Goal: Information Seeking & Learning: Learn about a topic

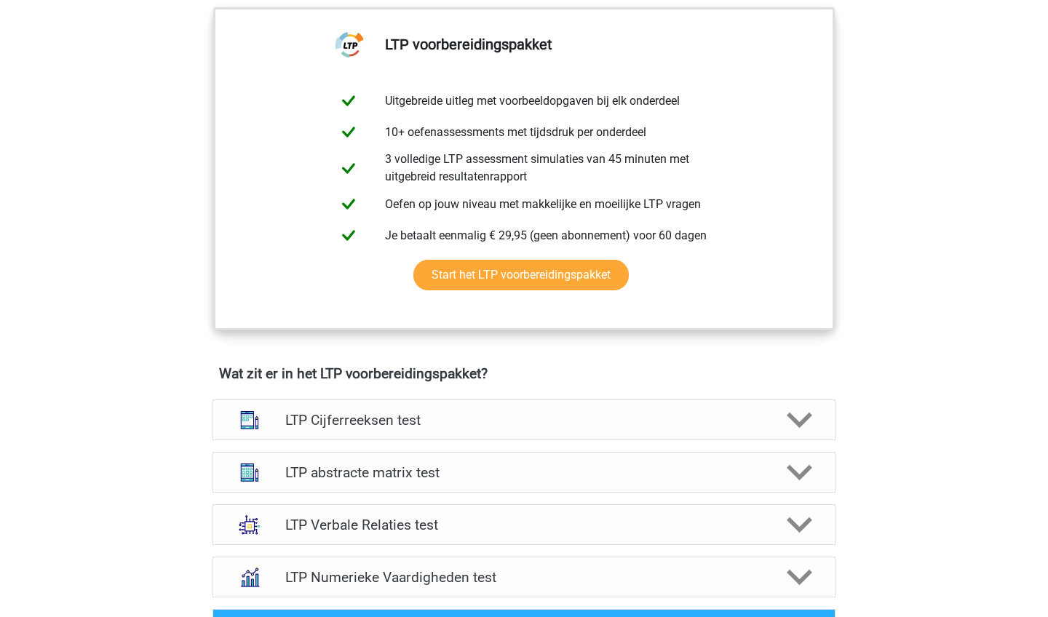
scroll to position [478, 0]
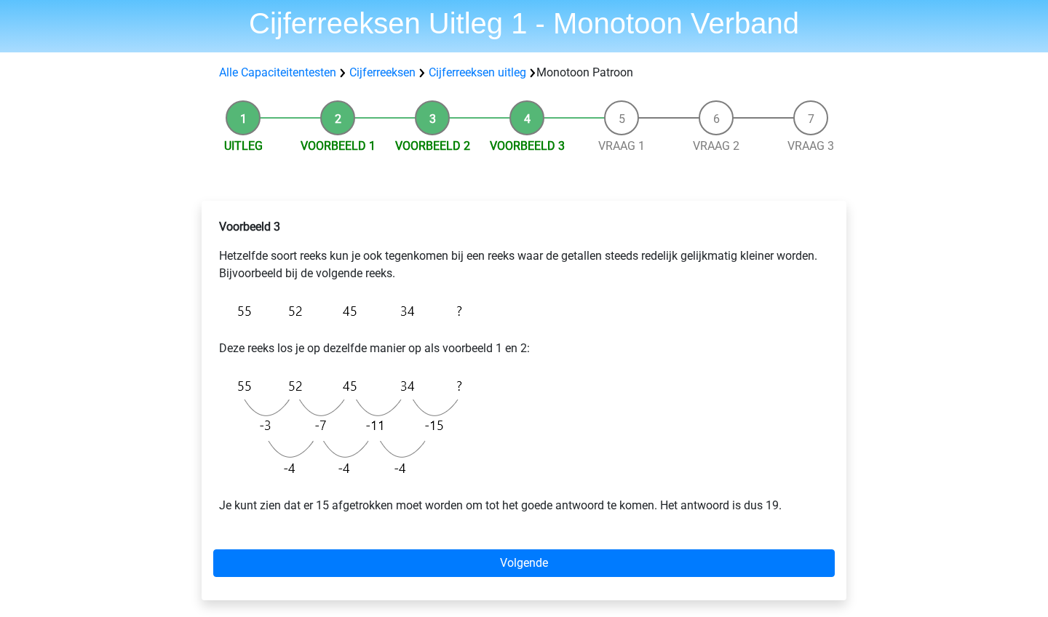
scroll to position [52, 0]
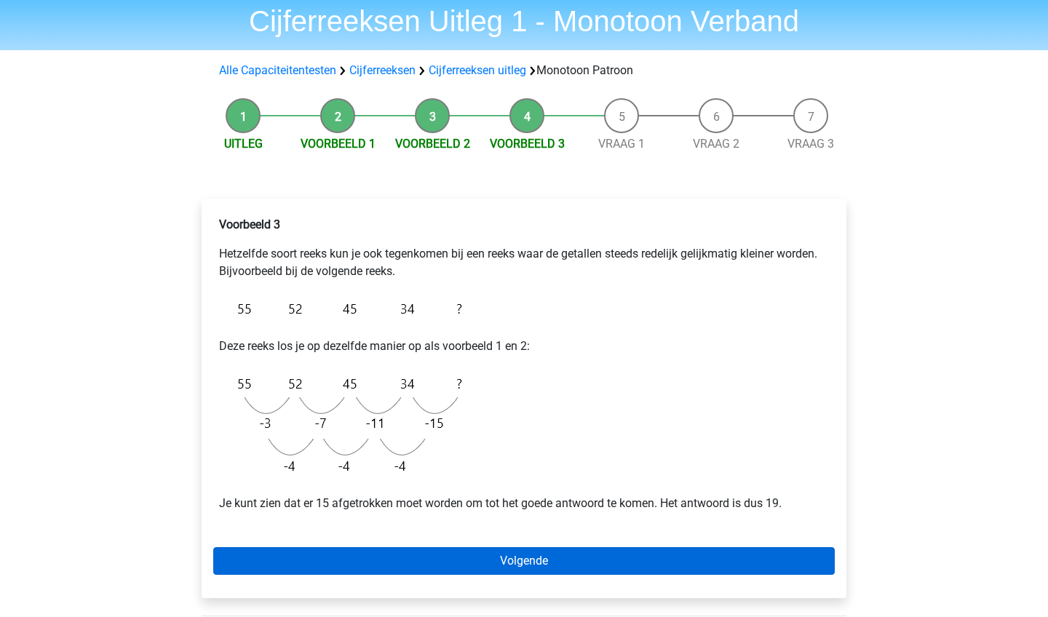
click at [587, 555] on link "Volgende" at bounding box center [524, 561] width 622 height 28
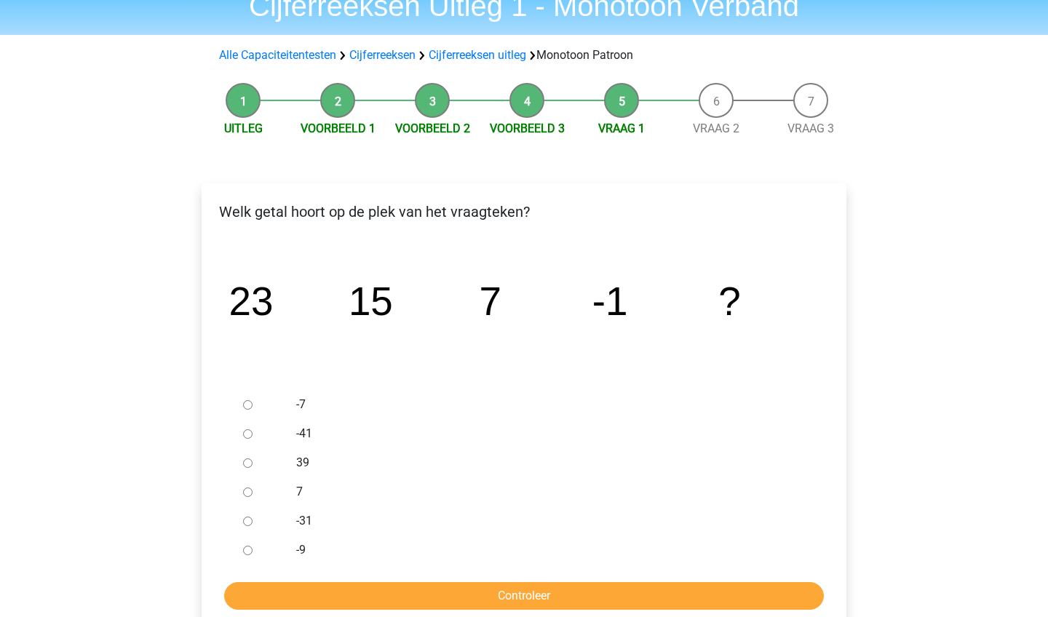
scroll to position [76, 0]
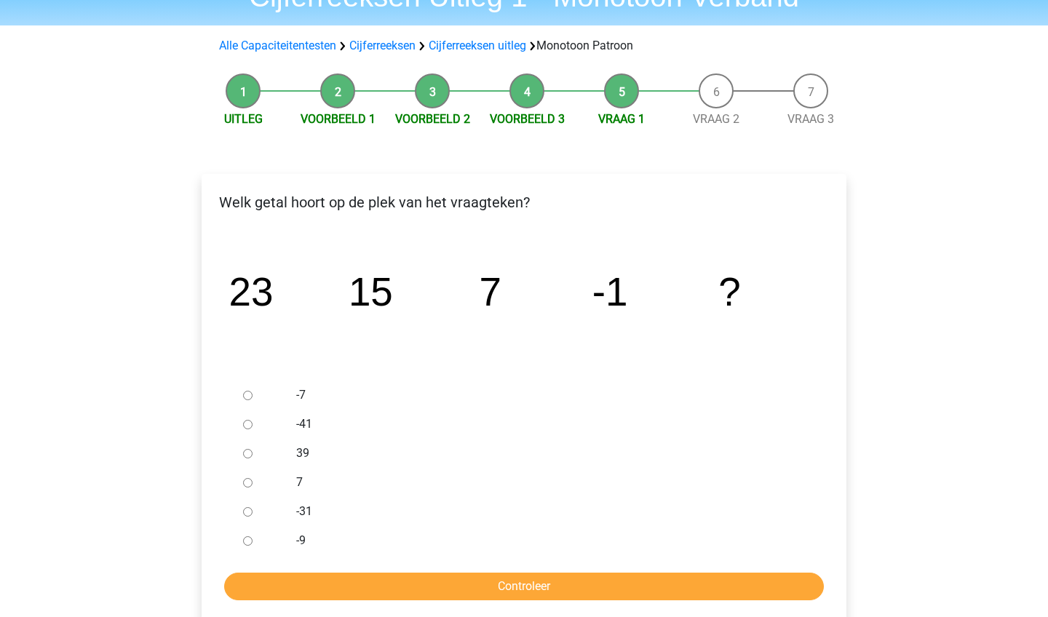
click at [247, 541] on input "-9" at bounding box center [247, 540] width 9 height 9
radio input "true"
click at [312, 587] on input "Controleer" at bounding box center [524, 587] width 600 height 28
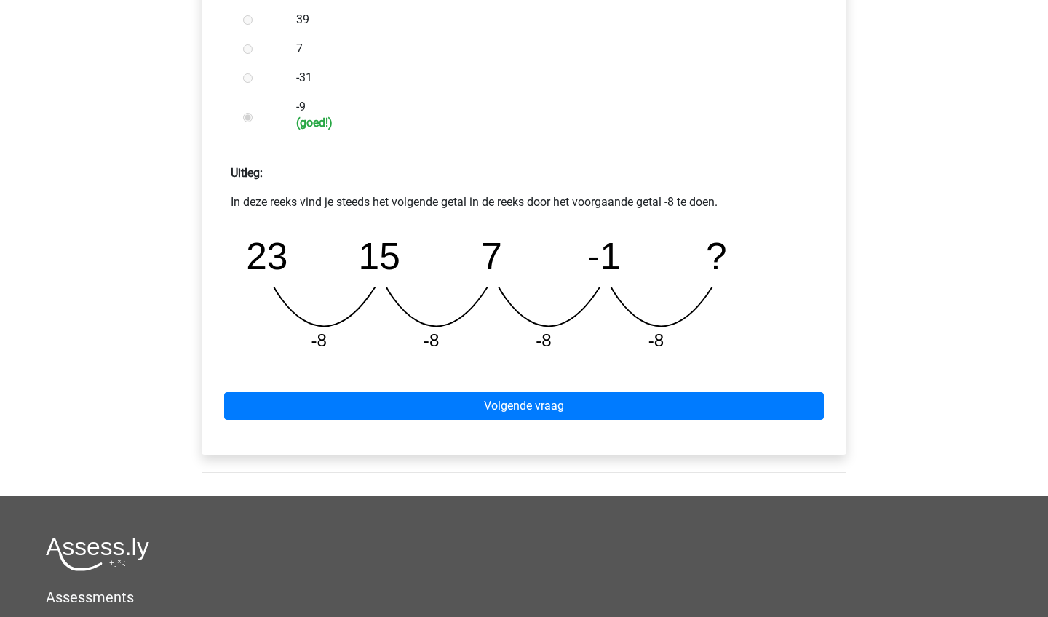
scroll to position [513, 0]
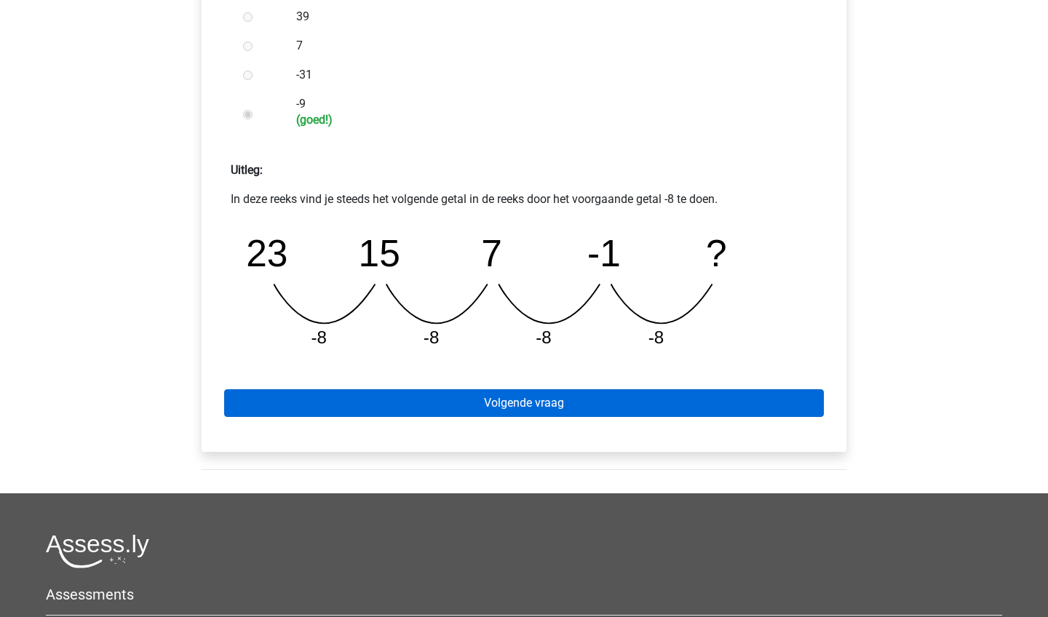
click at [646, 413] on link "Volgende vraag" at bounding box center [524, 403] width 600 height 28
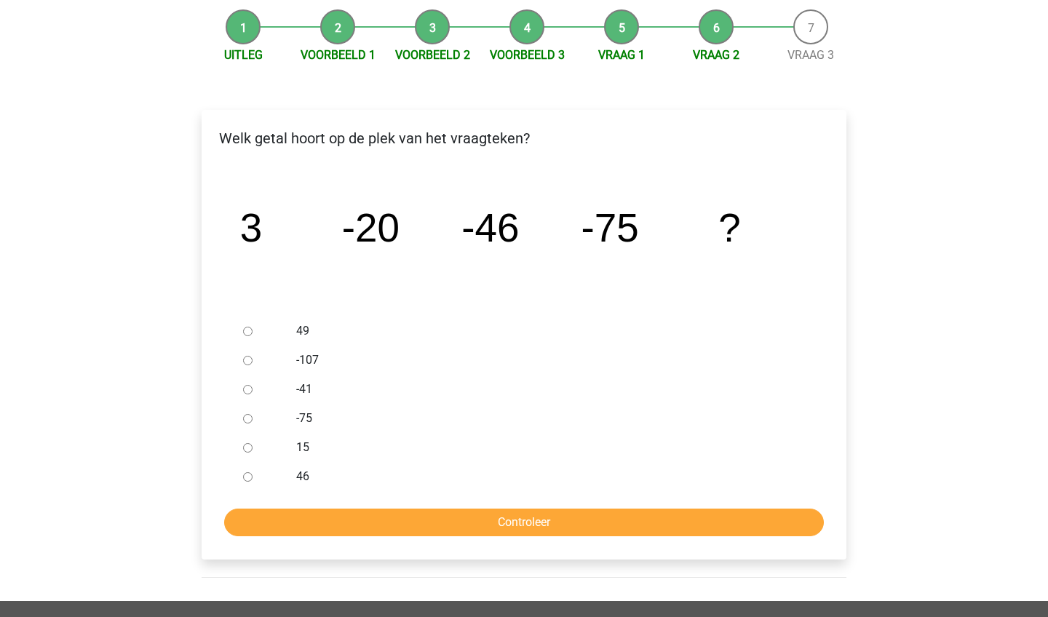
scroll to position [146, 0]
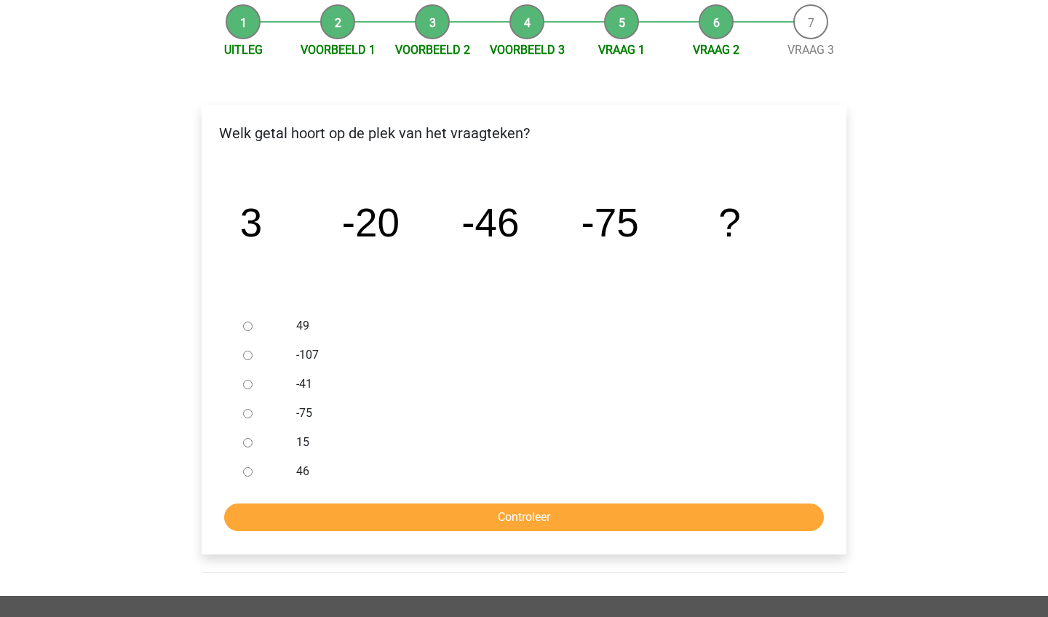
click at [298, 358] on label "-107" at bounding box center [548, 354] width 504 height 17
click at [253, 358] on input "-107" at bounding box center [247, 355] width 9 height 9
radio input "true"
click at [421, 522] on input "Controleer" at bounding box center [524, 518] width 600 height 28
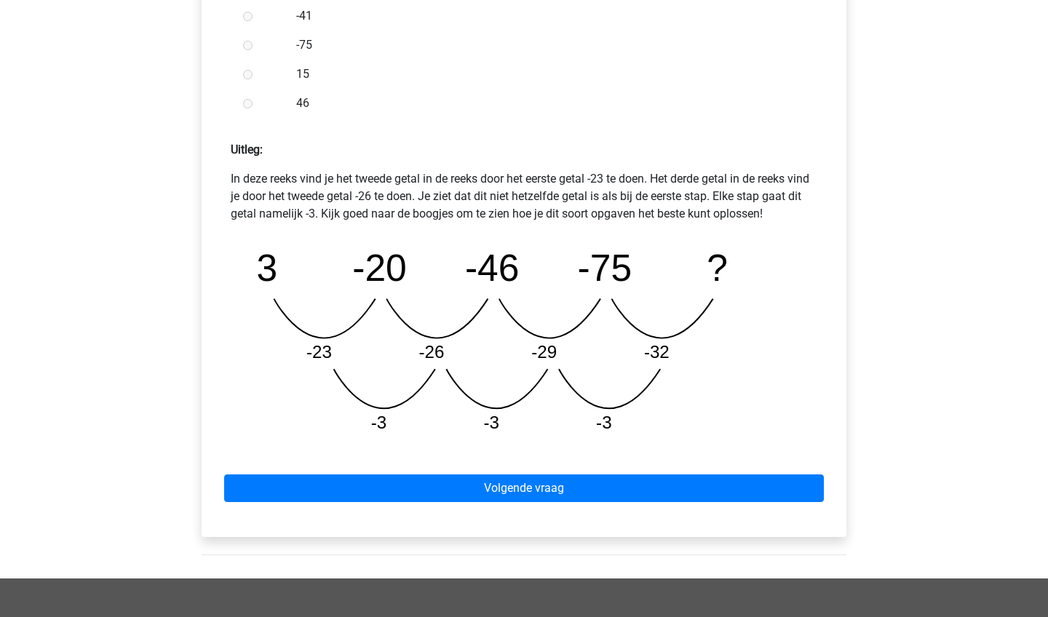
scroll to position [544, 0]
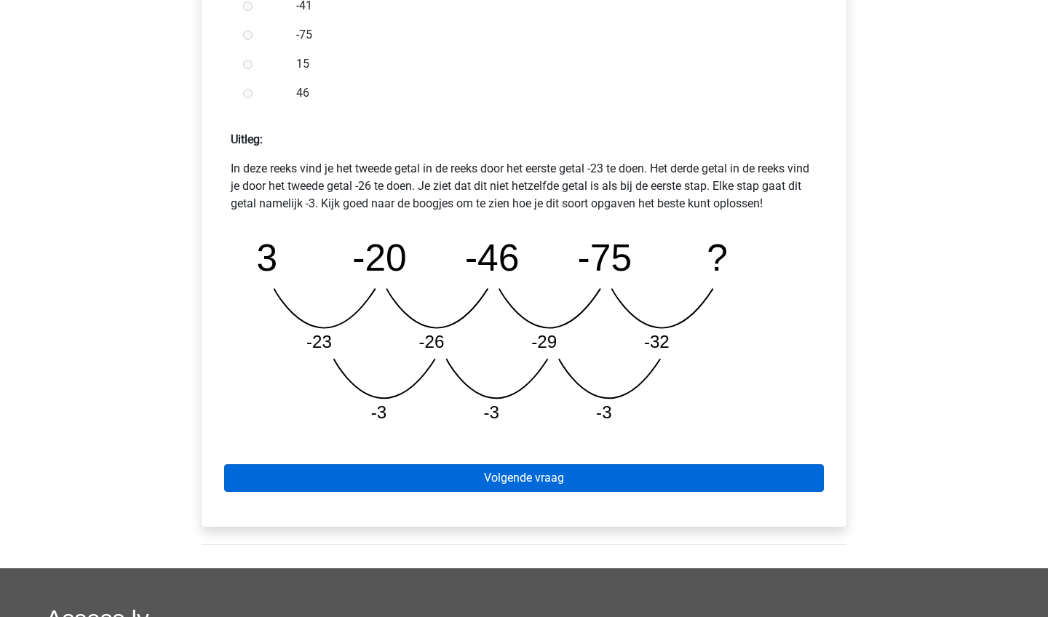
click at [573, 473] on link "Volgende vraag" at bounding box center [524, 478] width 600 height 28
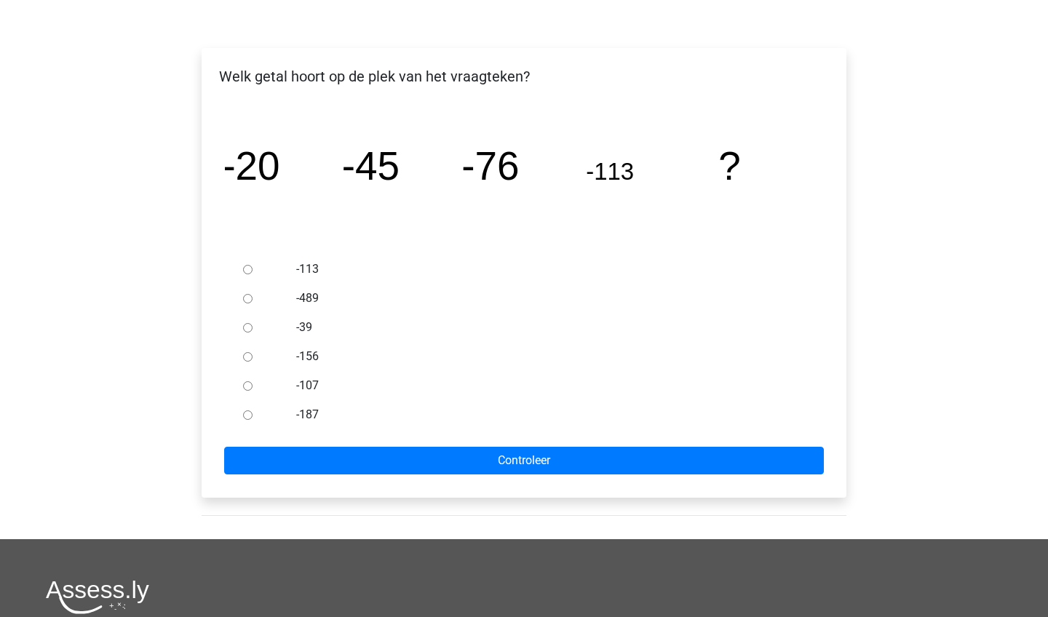
scroll to position [205, 0]
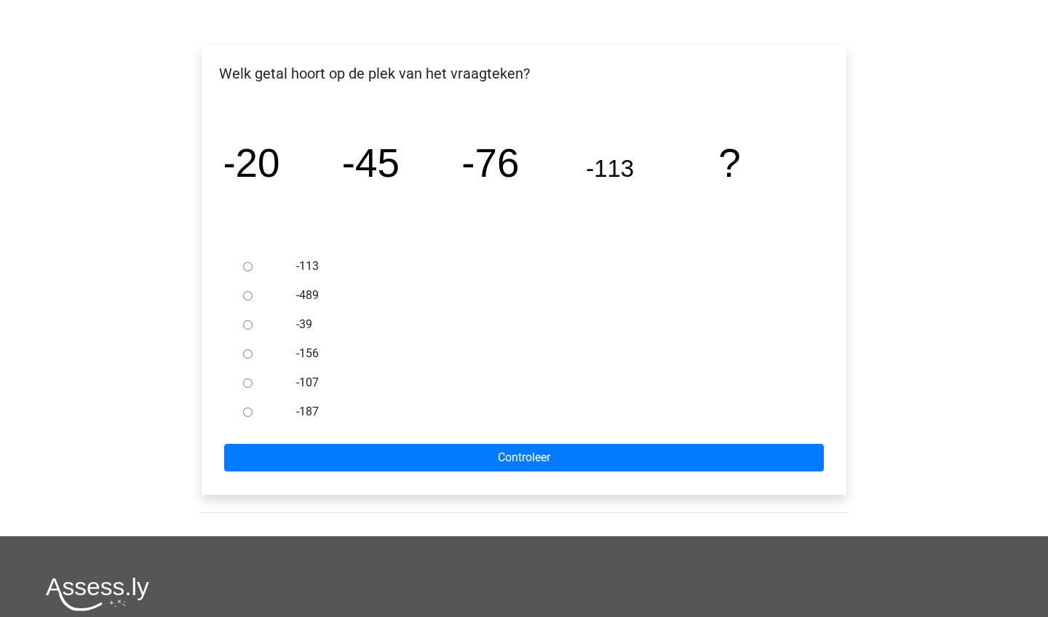
click at [248, 356] on input "-156" at bounding box center [247, 353] width 9 height 9
radio input "true"
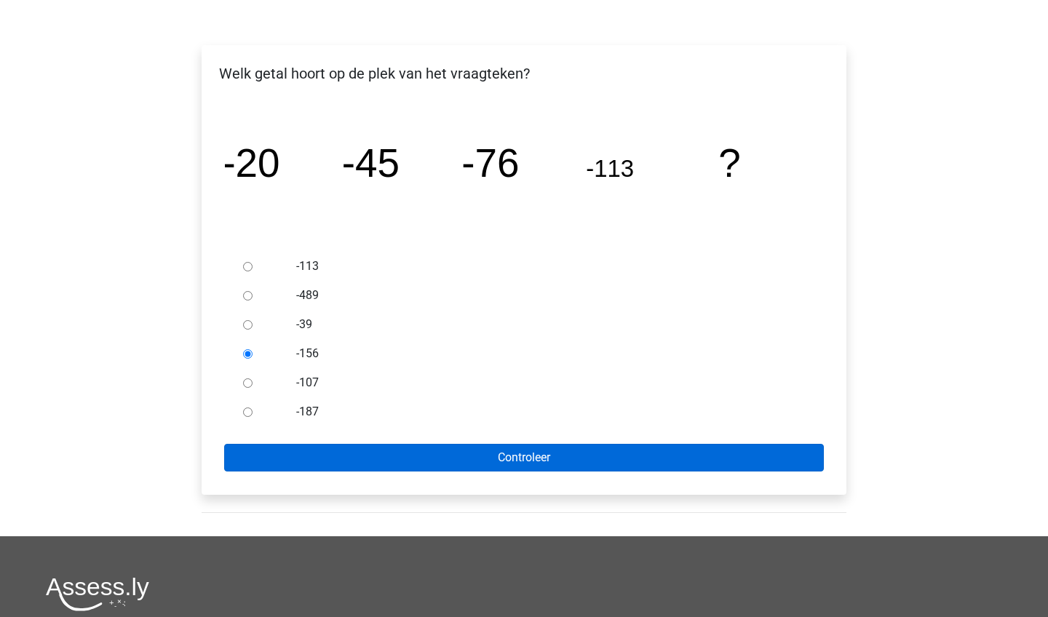
click at [362, 453] on input "Controleer" at bounding box center [524, 458] width 600 height 28
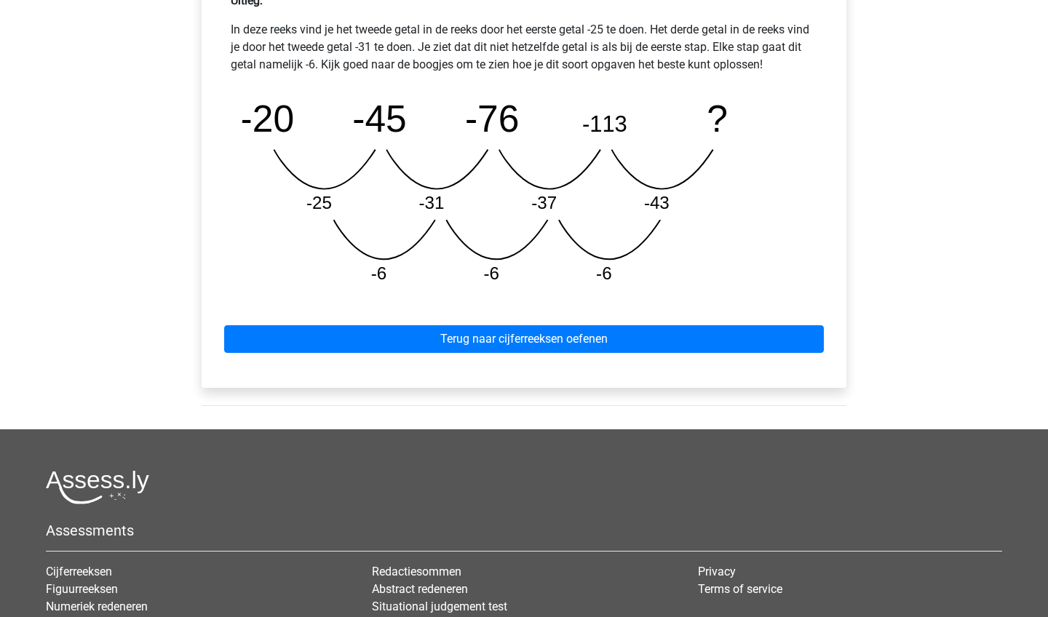
scroll to position [694, 0]
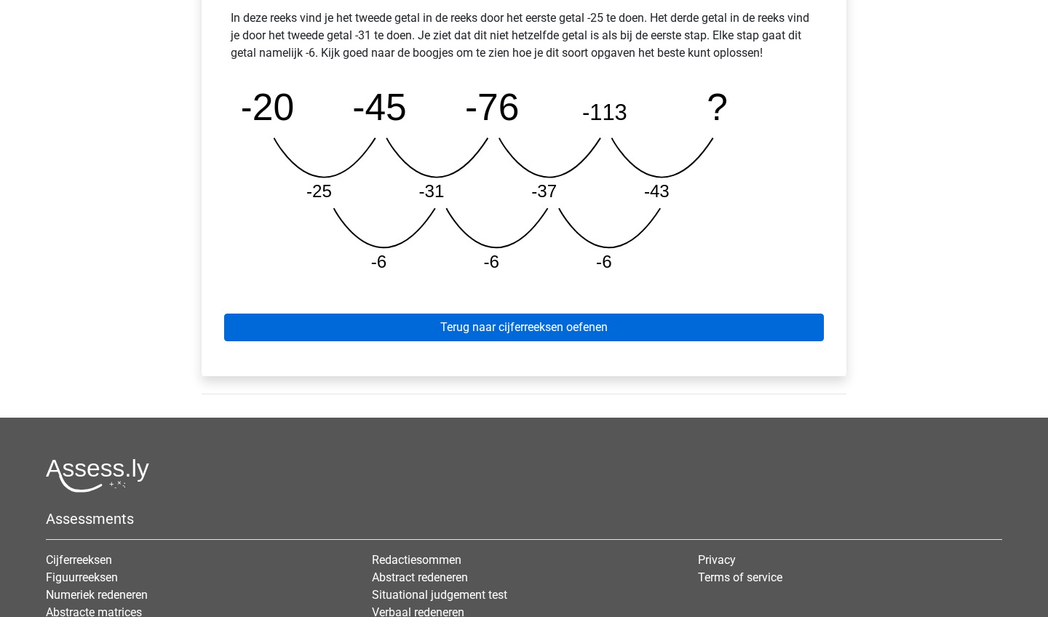
click at [429, 330] on link "Terug naar cijferreeksen oefenen" at bounding box center [524, 328] width 600 height 28
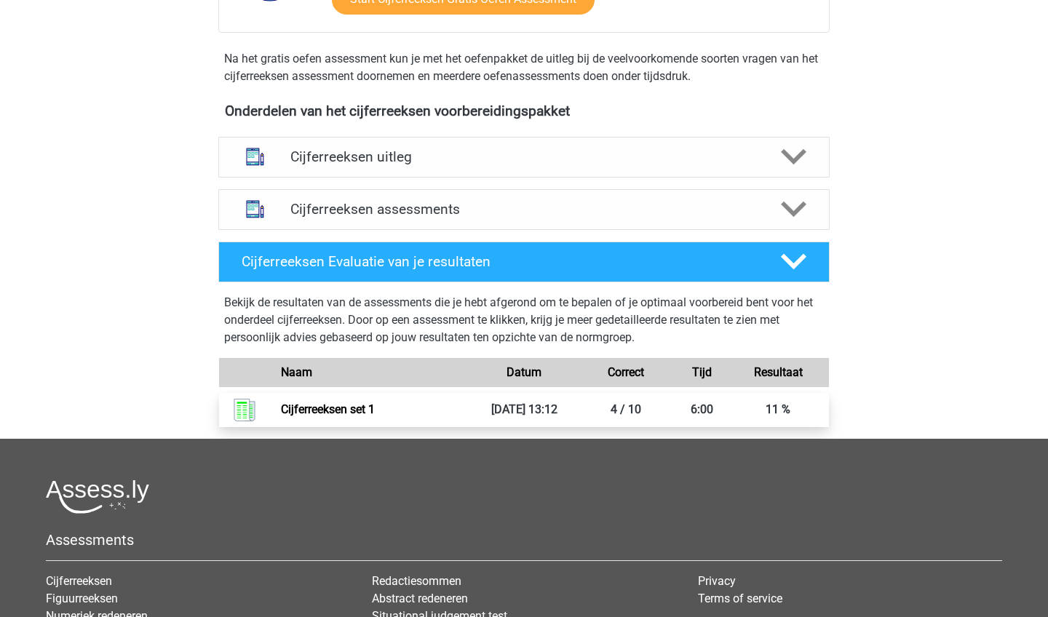
scroll to position [449, 0]
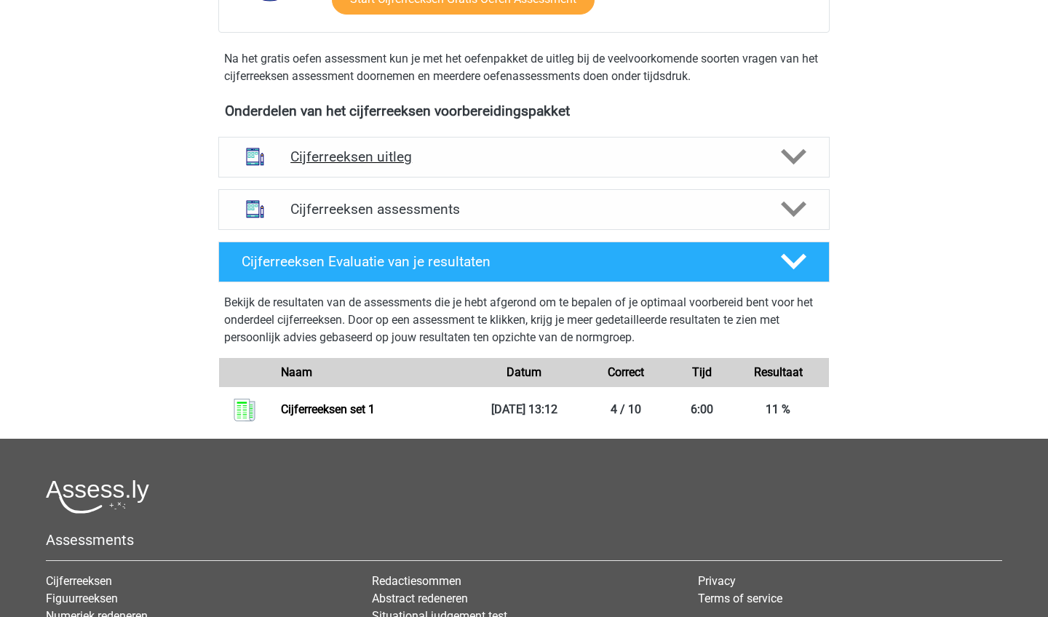
click at [521, 165] on h4 "Cijferreeksen uitleg" at bounding box center [523, 156] width 467 height 17
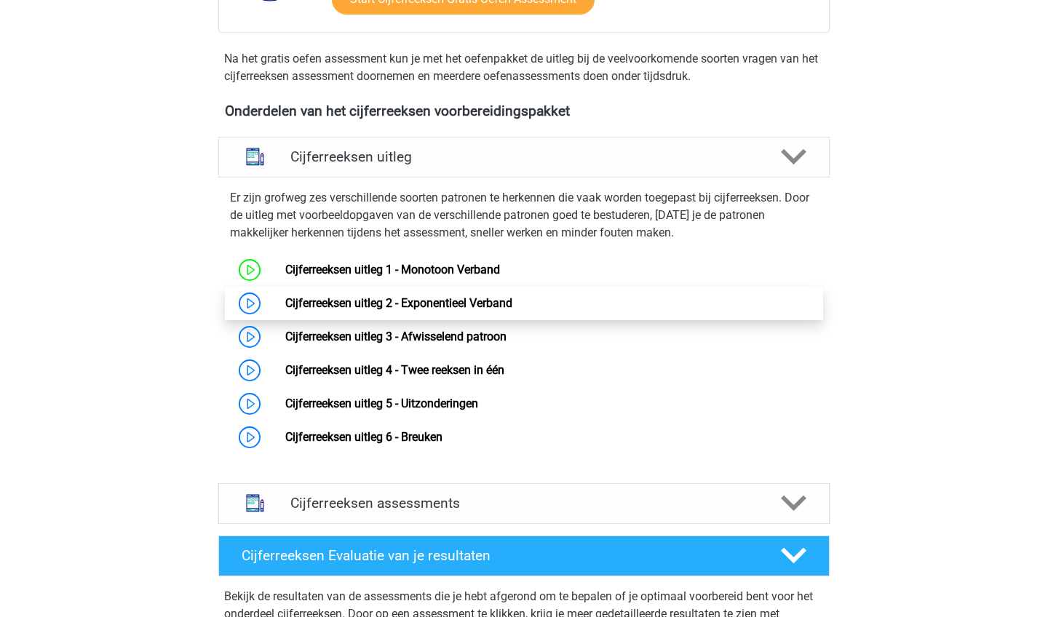
click at [362, 310] on link "Cijferreeksen uitleg 2 - Exponentieel Verband" at bounding box center [398, 303] width 227 height 14
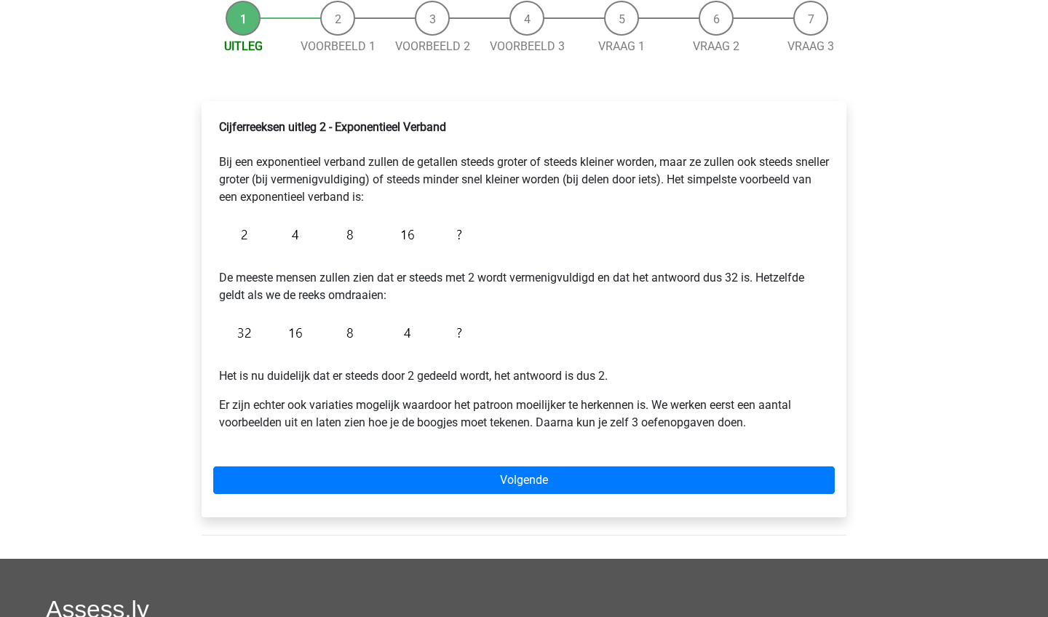
scroll to position [159, 0]
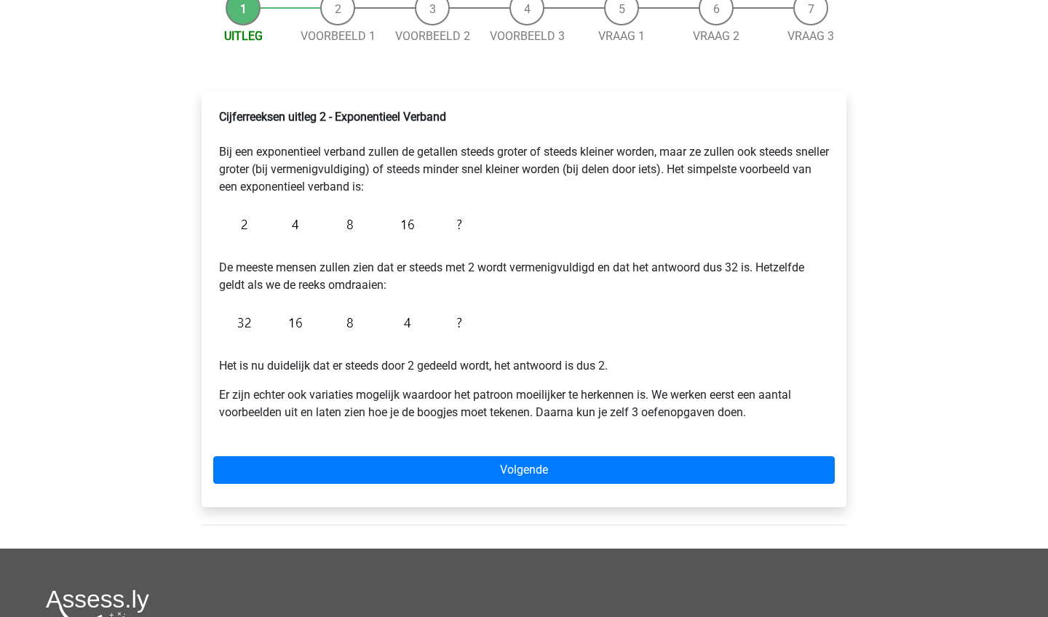
click at [662, 450] on div "Cijferreeksen uitleg 2 - Exponentieel Verband Bij een exponentieel verband zull…" at bounding box center [524, 299] width 645 height 416
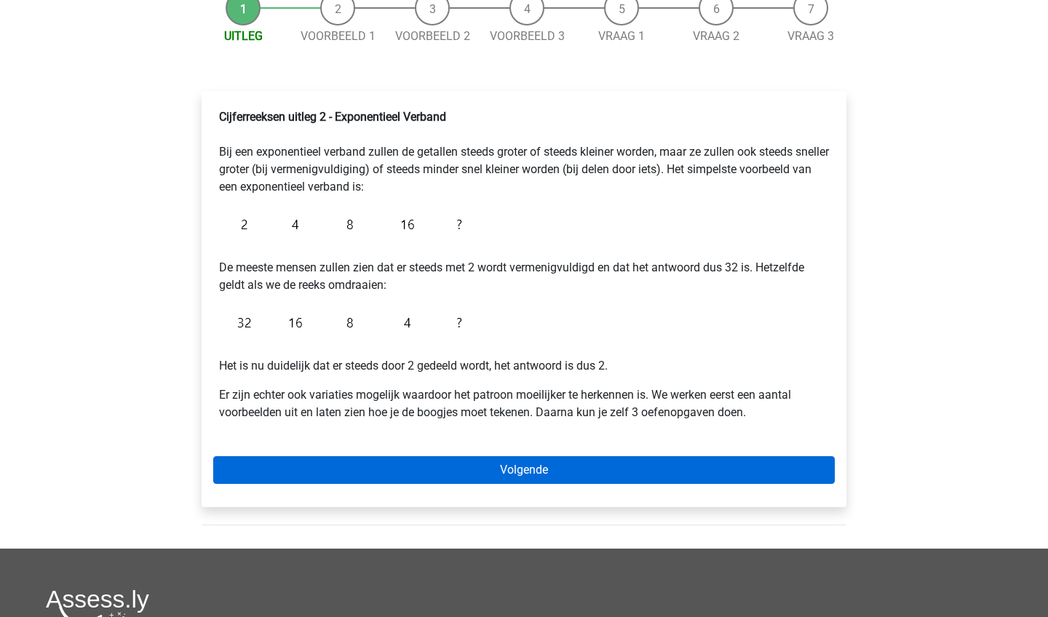
click at [664, 467] on link "Volgende" at bounding box center [524, 470] width 622 height 28
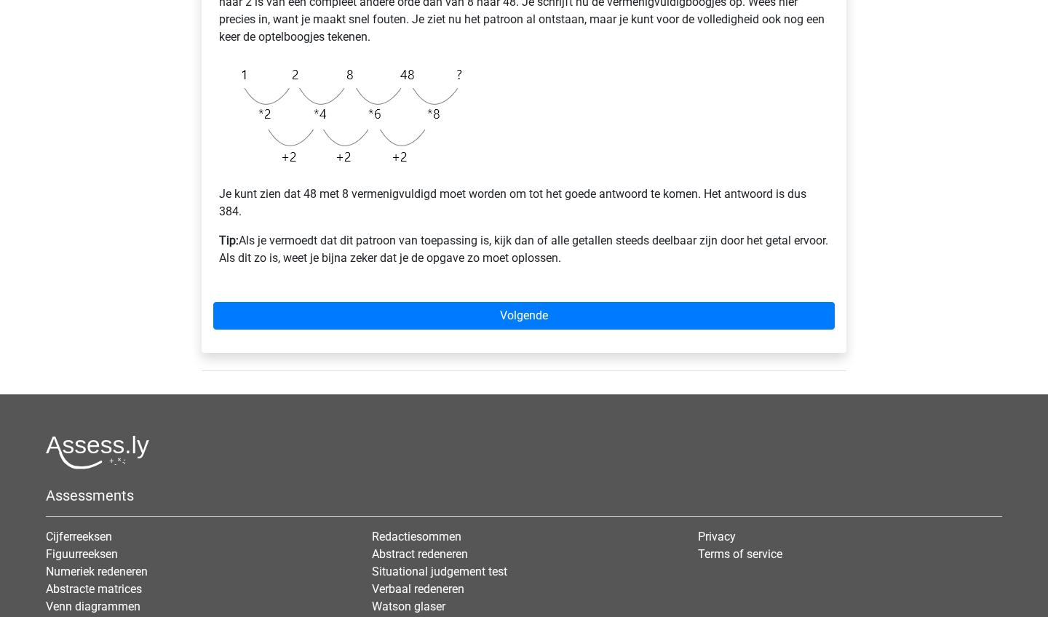
scroll to position [373, 0]
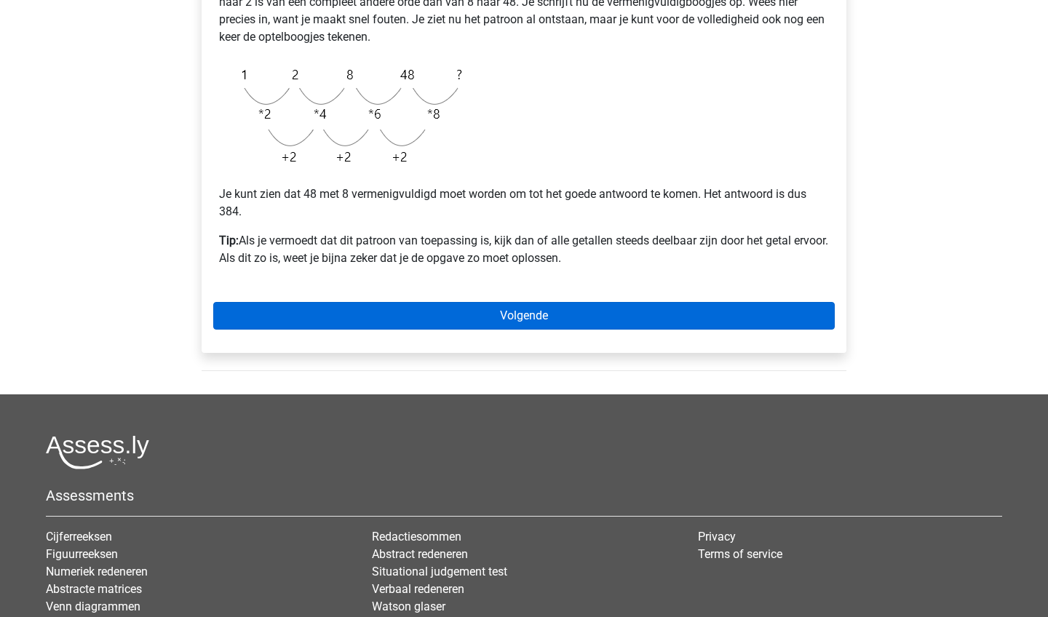
click at [744, 314] on link "Volgende" at bounding box center [524, 316] width 622 height 28
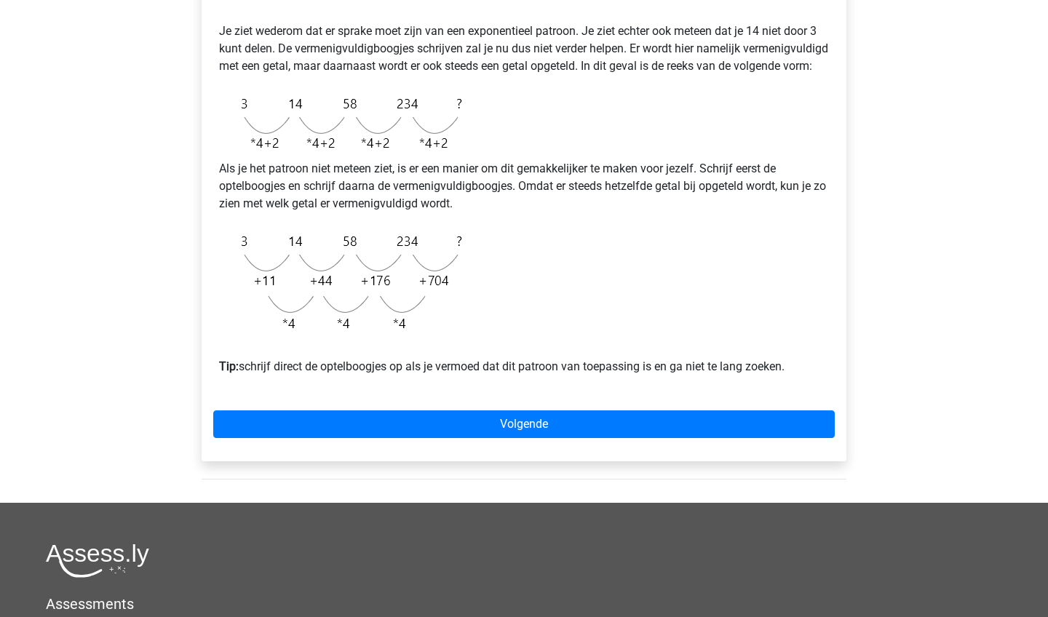
scroll to position [328, 0]
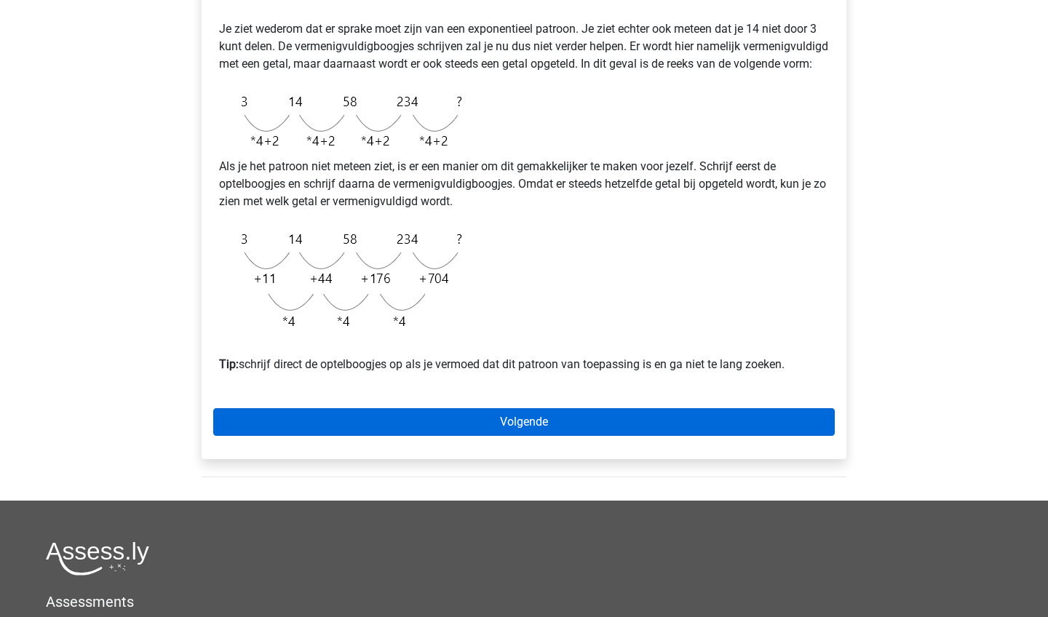
click at [804, 435] on link "Volgende" at bounding box center [524, 422] width 622 height 28
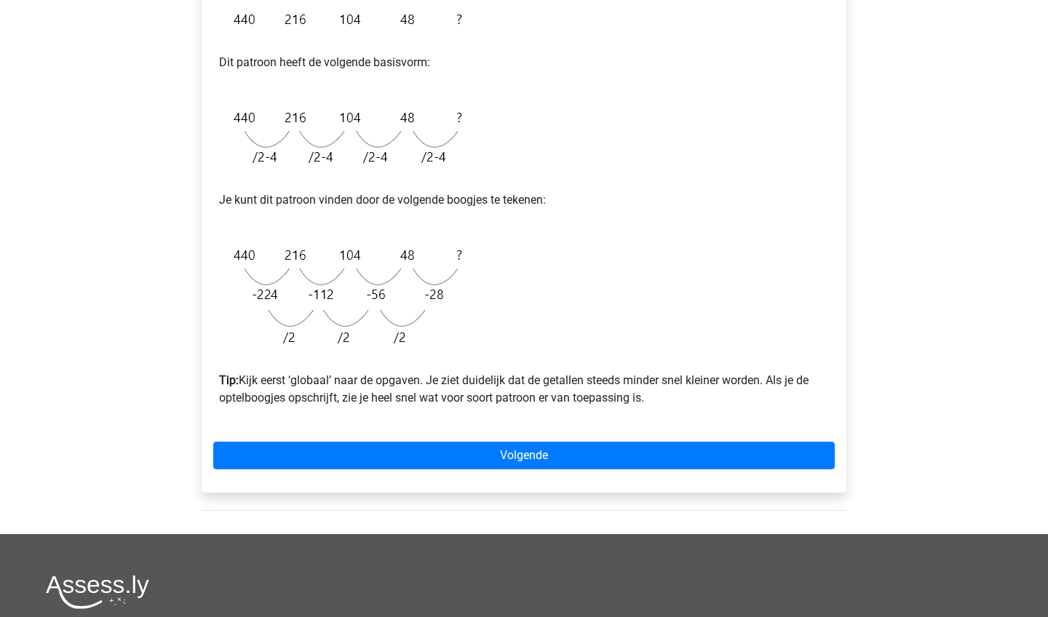
scroll to position [317, 0]
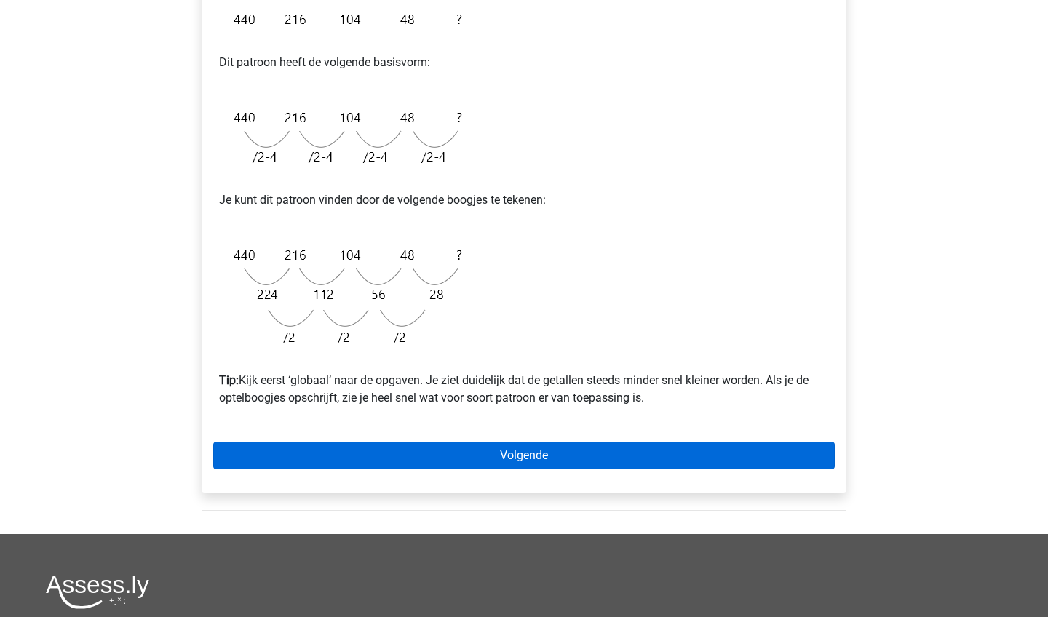
click at [782, 452] on link "Volgende" at bounding box center [524, 456] width 622 height 28
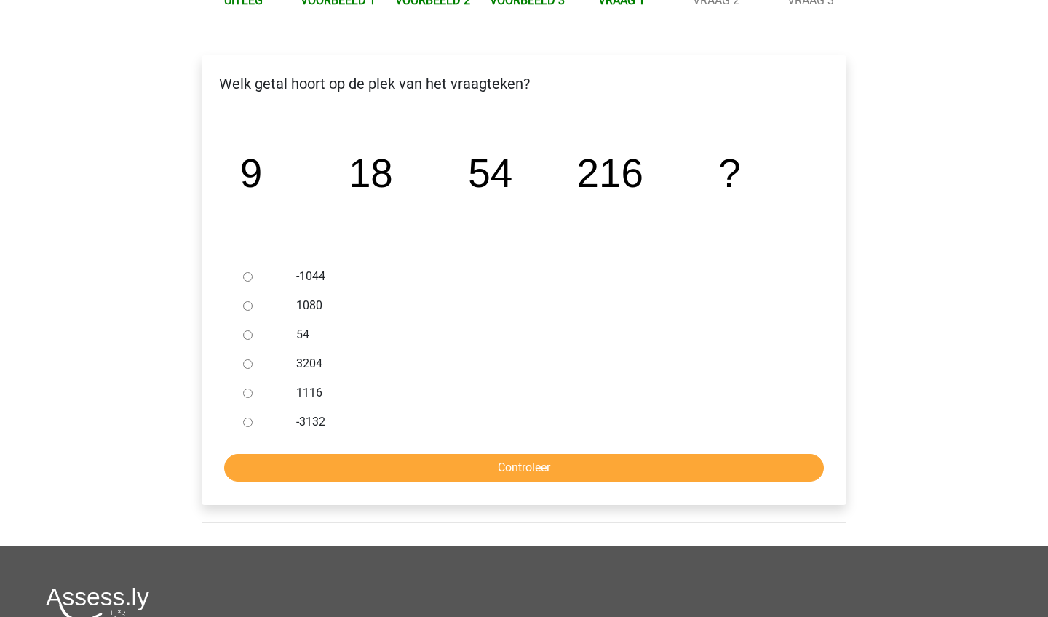
scroll to position [196, 0]
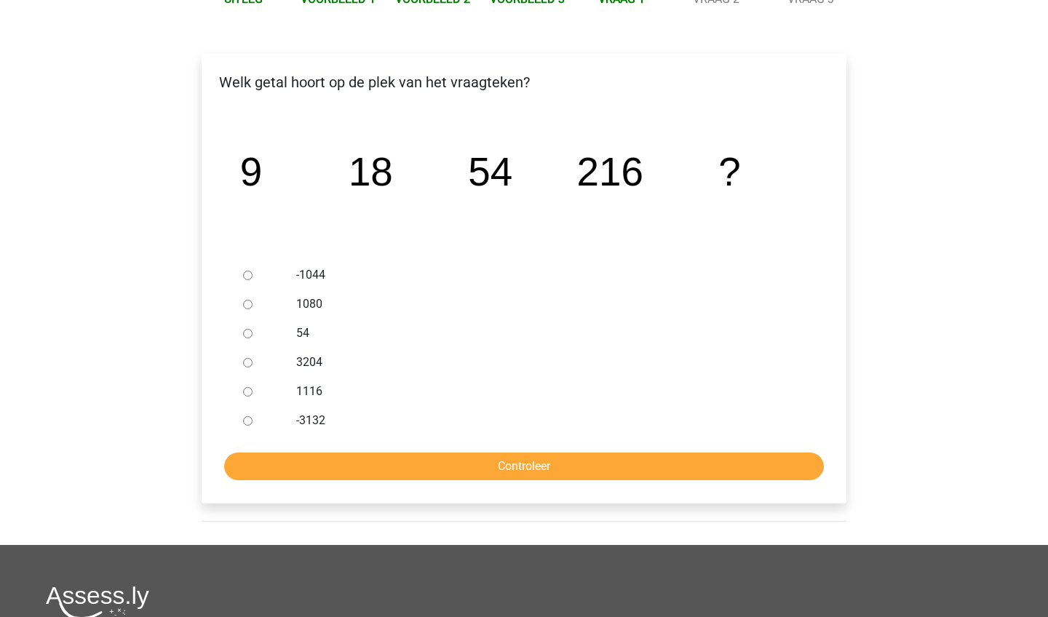
click at [320, 391] on label "1116" at bounding box center [548, 391] width 504 height 17
click at [253, 391] on input "1116" at bounding box center [247, 391] width 9 height 9
radio input "true"
click at [350, 458] on input "Controleer" at bounding box center [524, 467] width 600 height 28
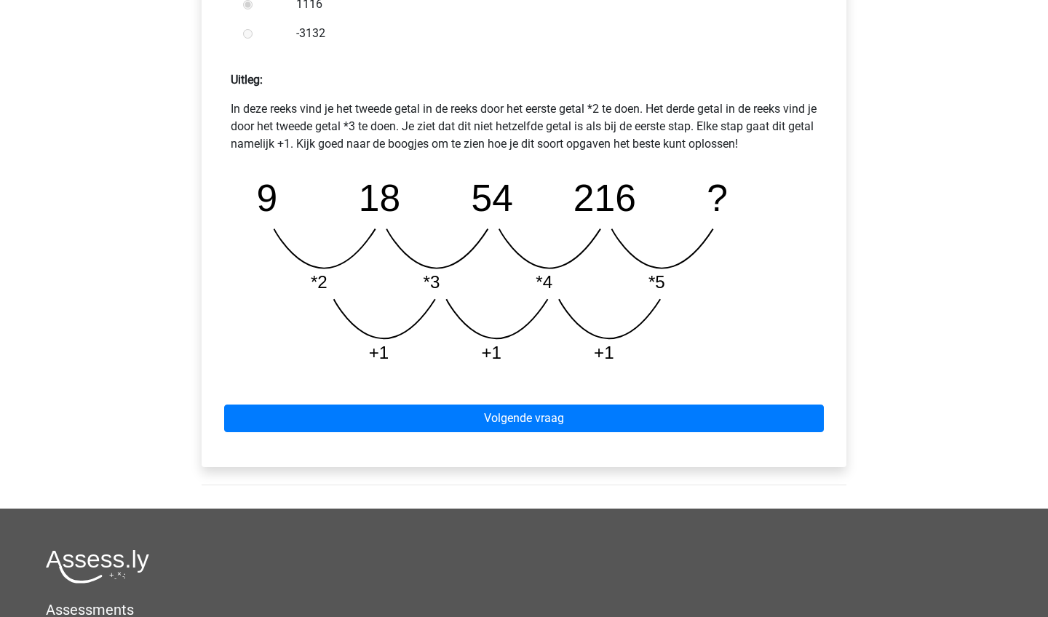
scroll to position [745, 0]
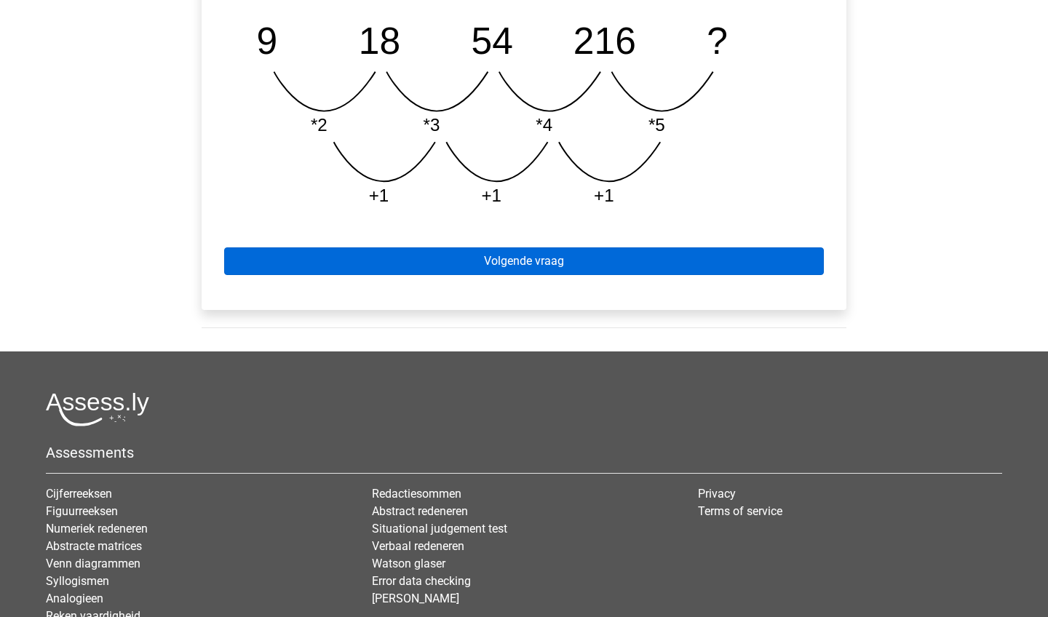
click at [487, 258] on link "Volgende vraag" at bounding box center [524, 261] width 600 height 28
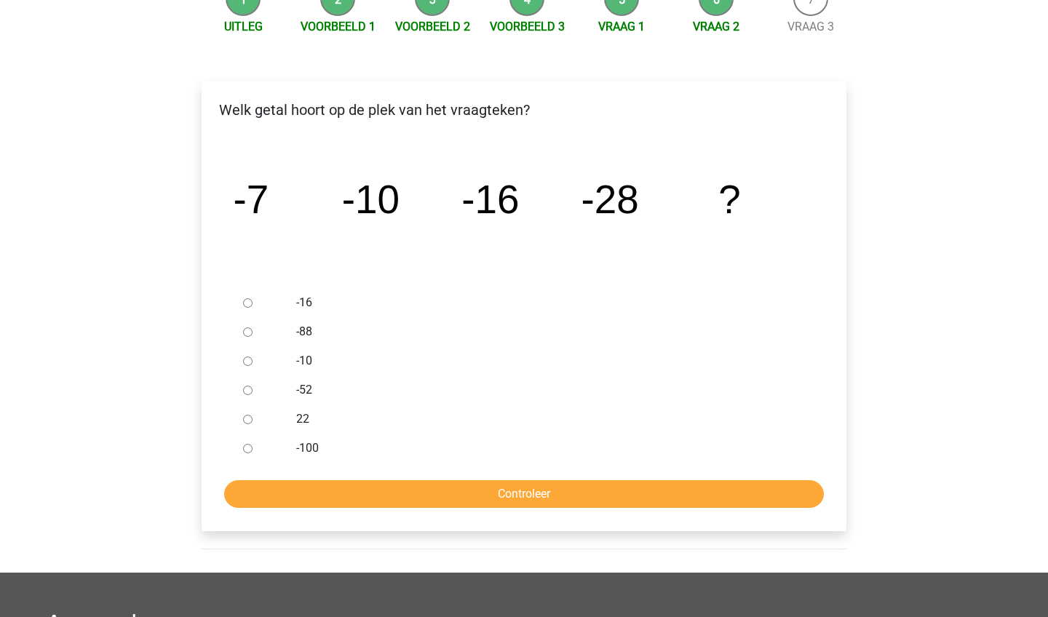
scroll to position [176, 0]
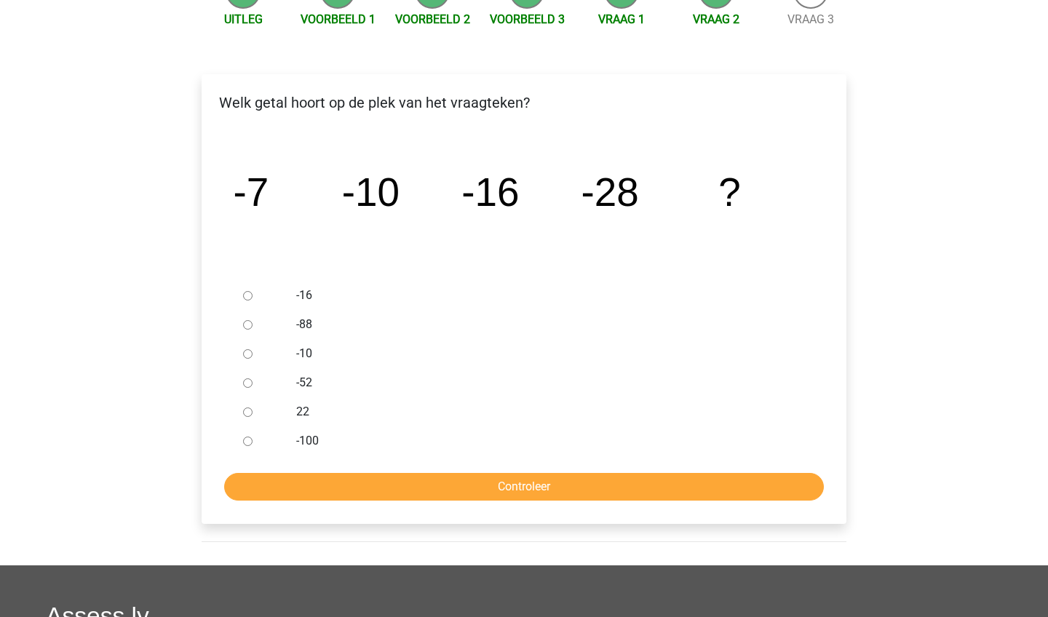
click at [306, 383] on label "-52" at bounding box center [548, 382] width 504 height 17
click at [253, 383] on input "-52" at bounding box center [247, 382] width 9 height 9
radio input "true"
click at [383, 500] on input "Controleer" at bounding box center [524, 487] width 600 height 28
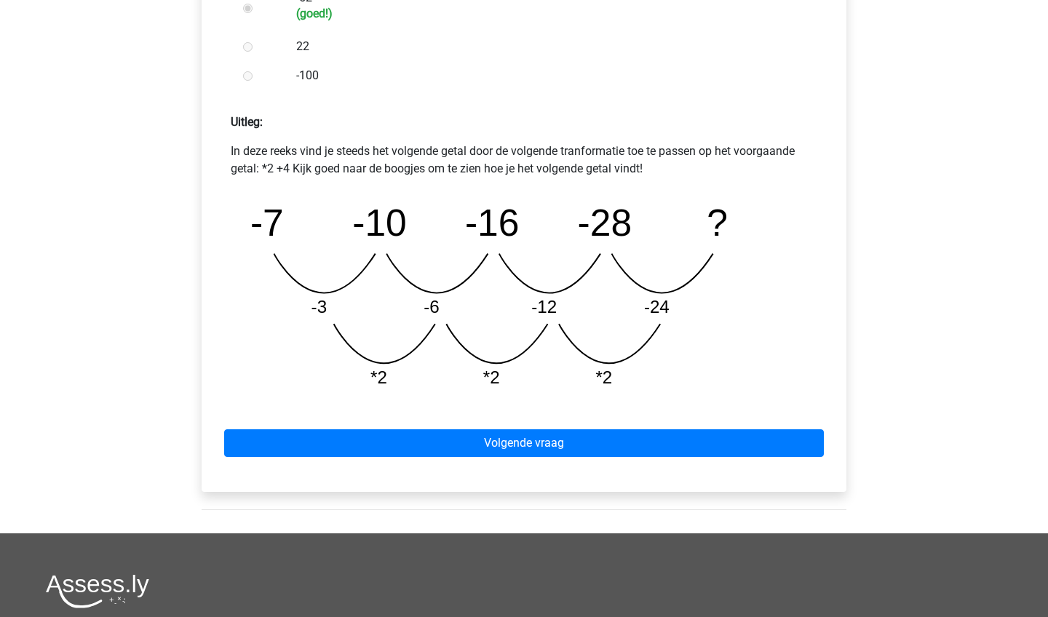
scroll to position [629, 0]
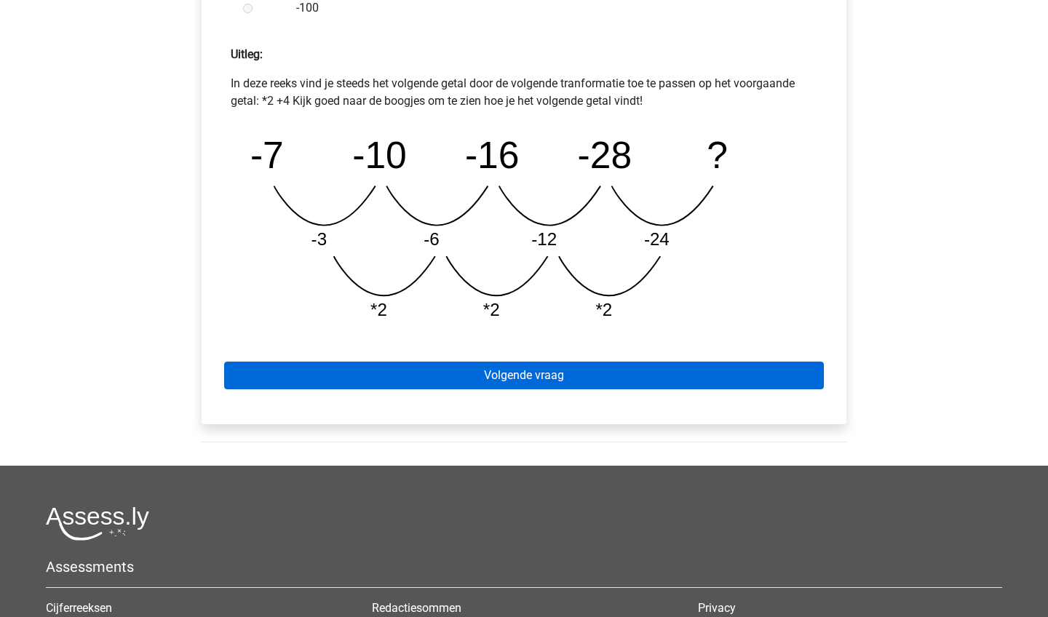
click at [607, 382] on link "Volgende vraag" at bounding box center [524, 376] width 600 height 28
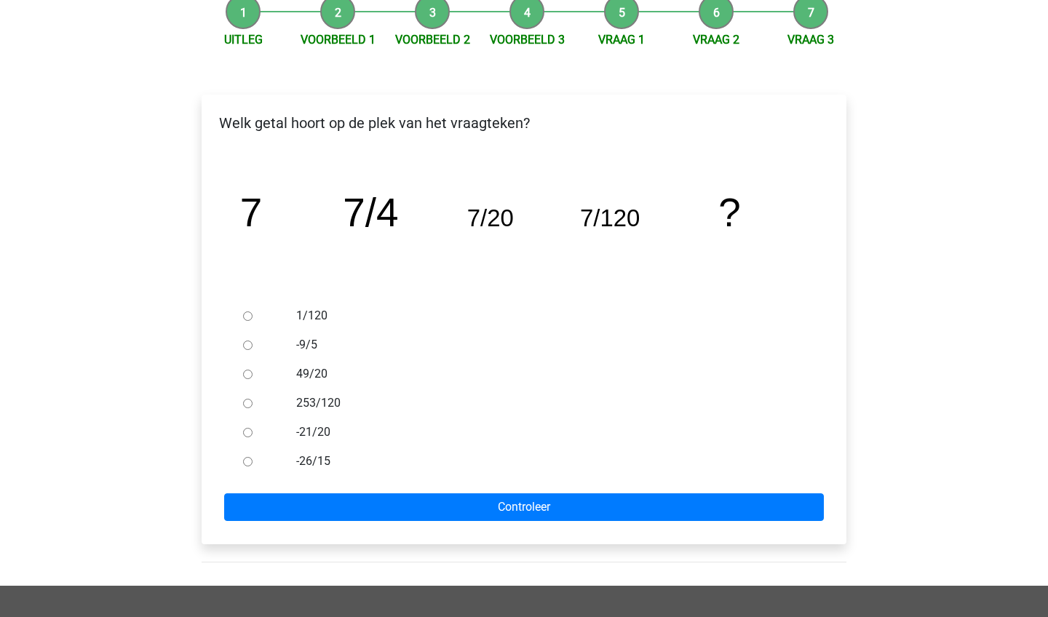
scroll to position [156, 0]
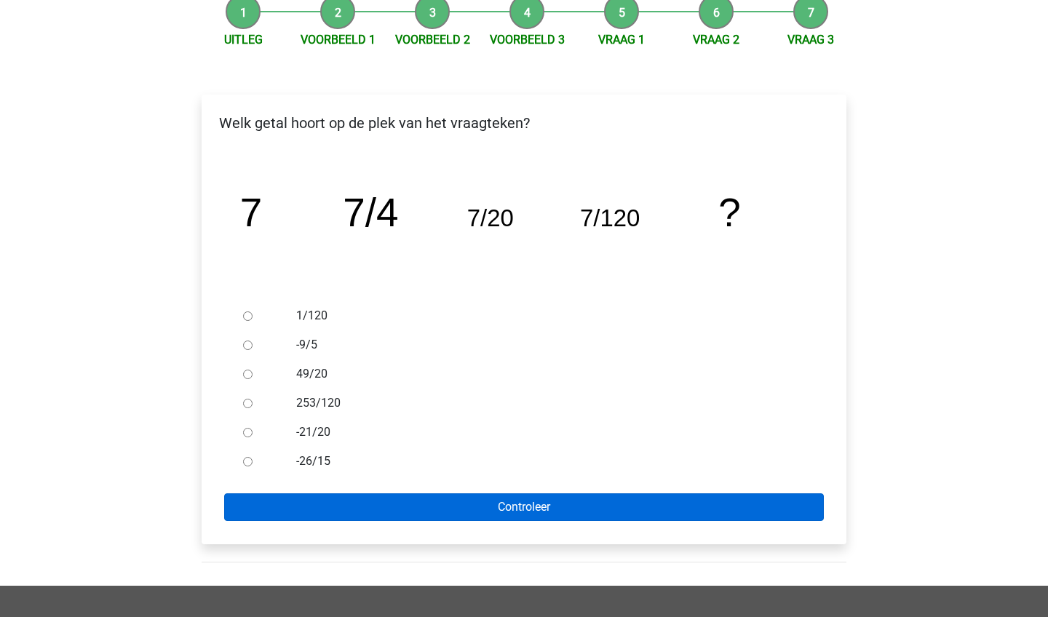
click at [365, 496] on input "Controleer" at bounding box center [524, 507] width 600 height 28
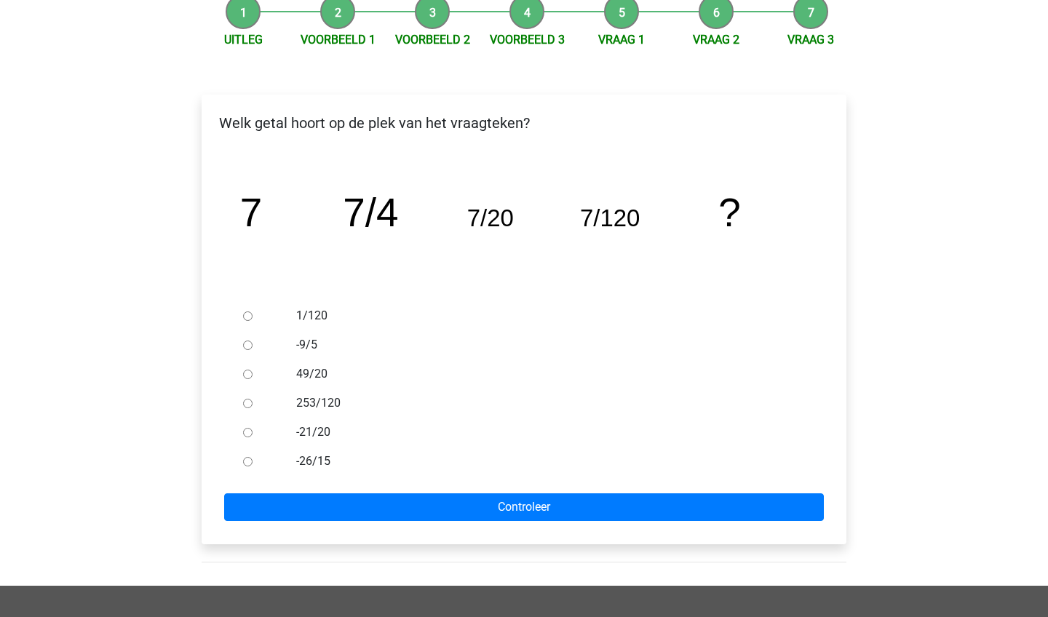
click at [275, 311] on div at bounding box center [261, 315] width 48 height 29
click at [299, 309] on label "1/120" at bounding box center [548, 315] width 504 height 17
click at [253, 311] on input "1/120" at bounding box center [247, 315] width 9 height 9
radio input "true"
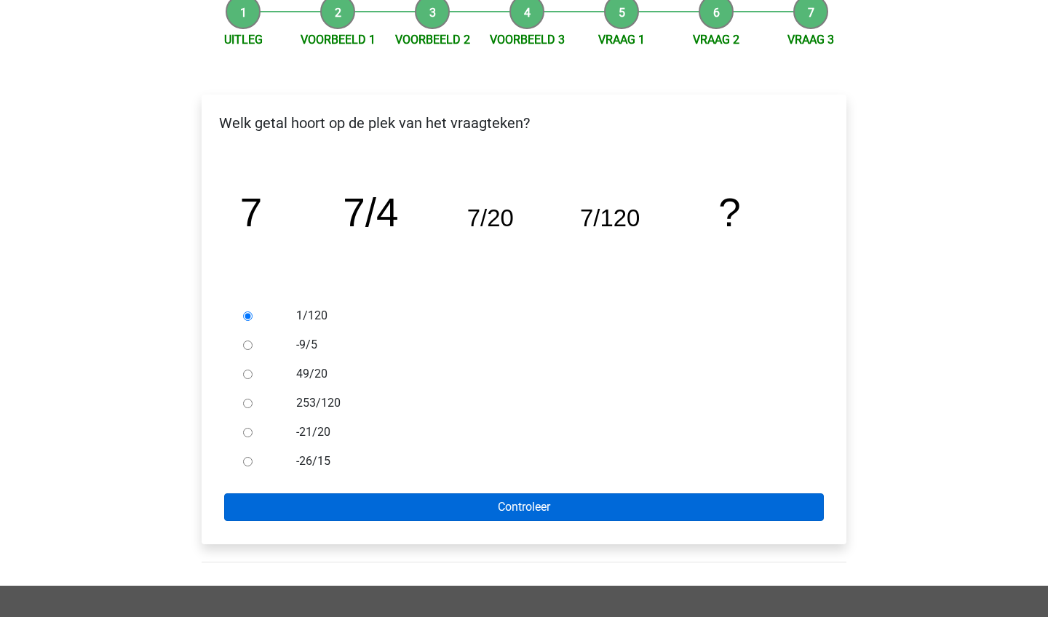
click at [332, 516] on input "Controleer" at bounding box center [524, 507] width 600 height 28
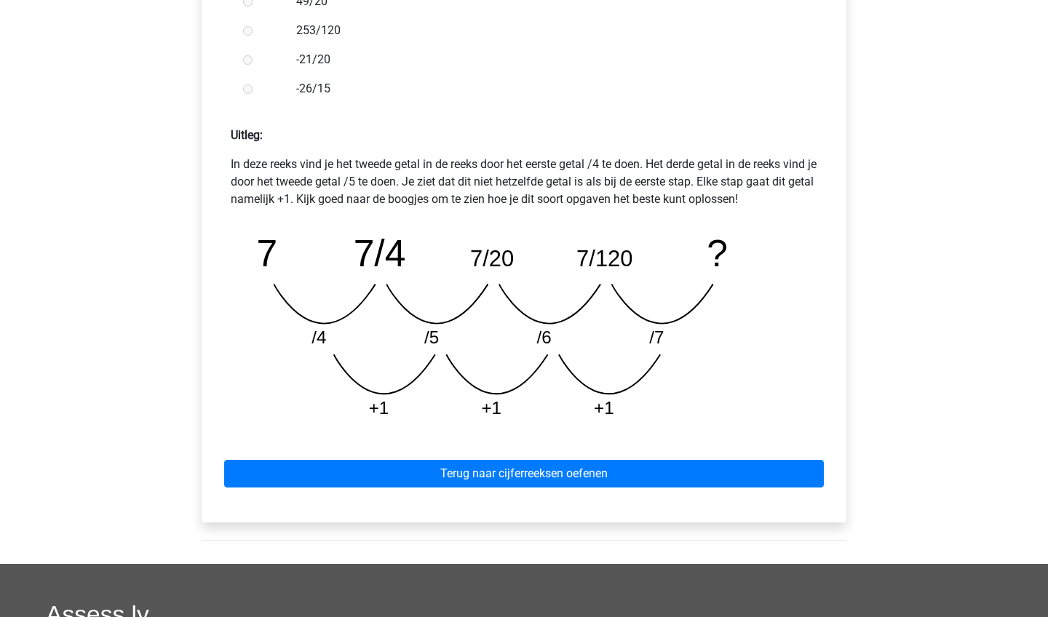
scroll to position [602, 0]
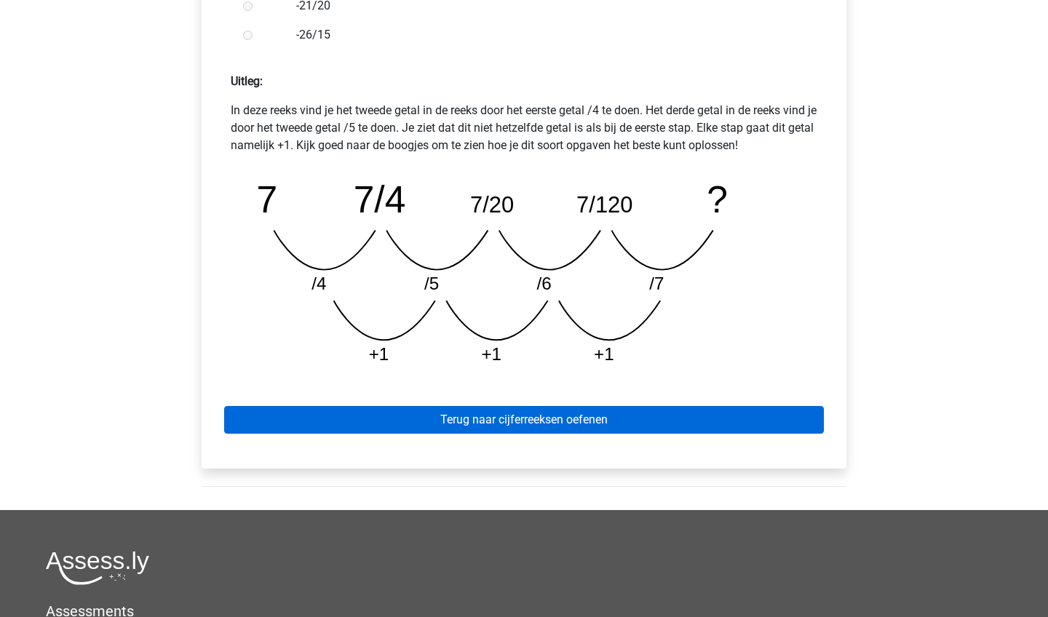
click at [351, 426] on link "Terug naar cijferreeksen oefenen" at bounding box center [524, 420] width 600 height 28
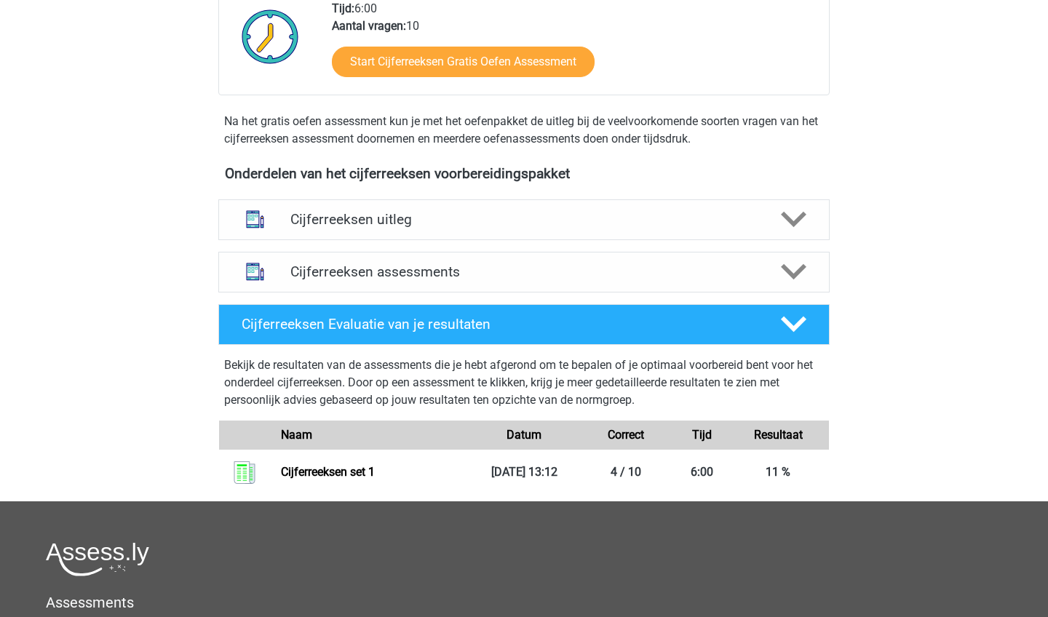
scroll to position [389, 0]
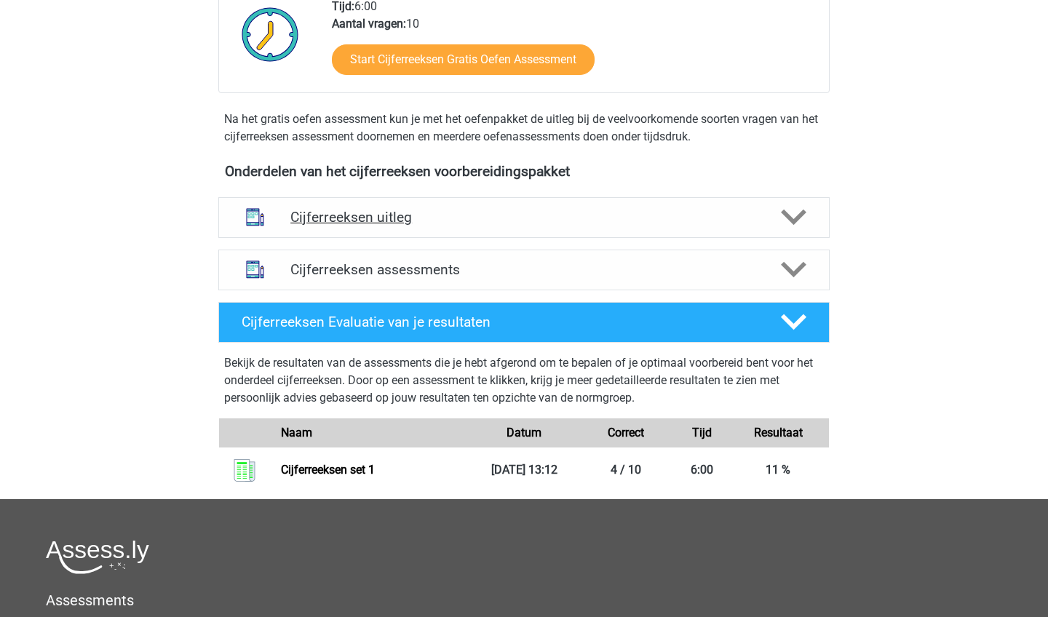
click at [544, 226] on h4 "Cijferreeksen uitleg" at bounding box center [523, 217] width 467 height 17
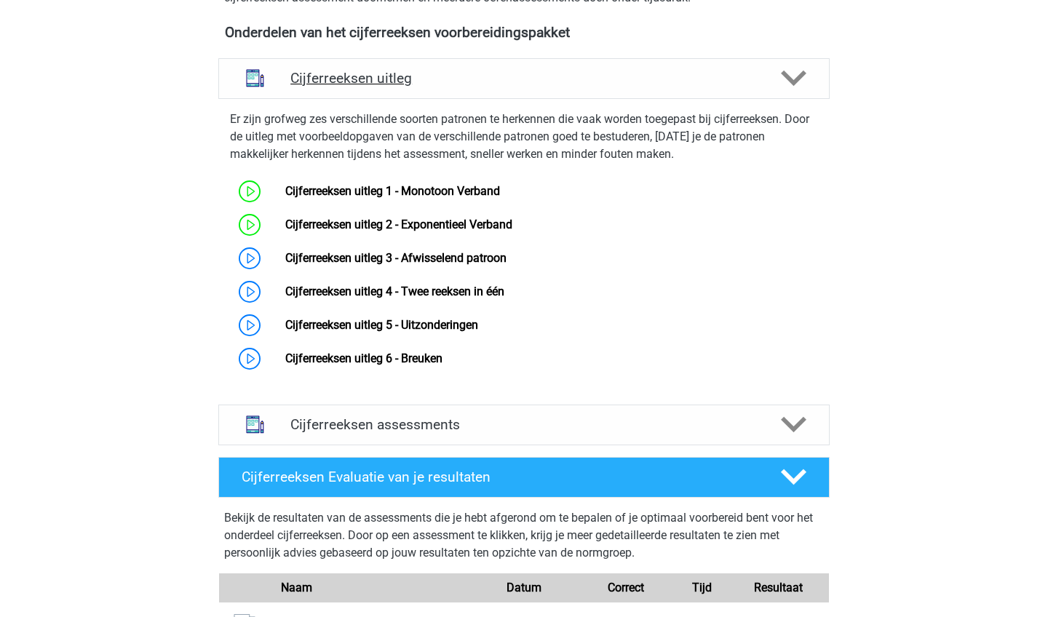
scroll to position [533, 0]
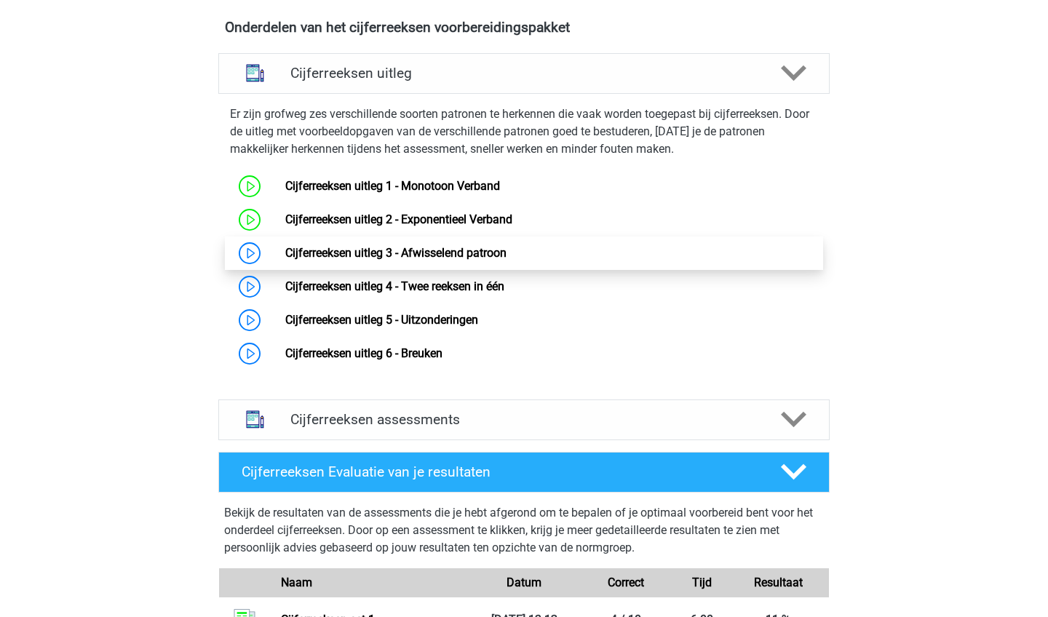
click at [495, 260] on link "Cijferreeksen uitleg 3 - Afwisselend patroon" at bounding box center [395, 253] width 221 height 14
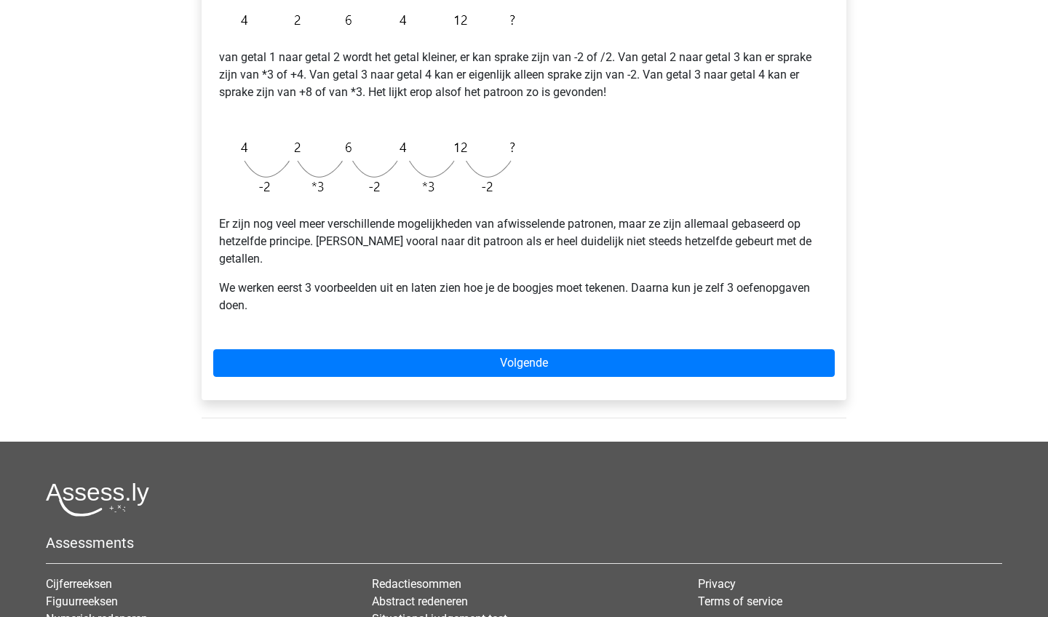
scroll to position [348, 0]
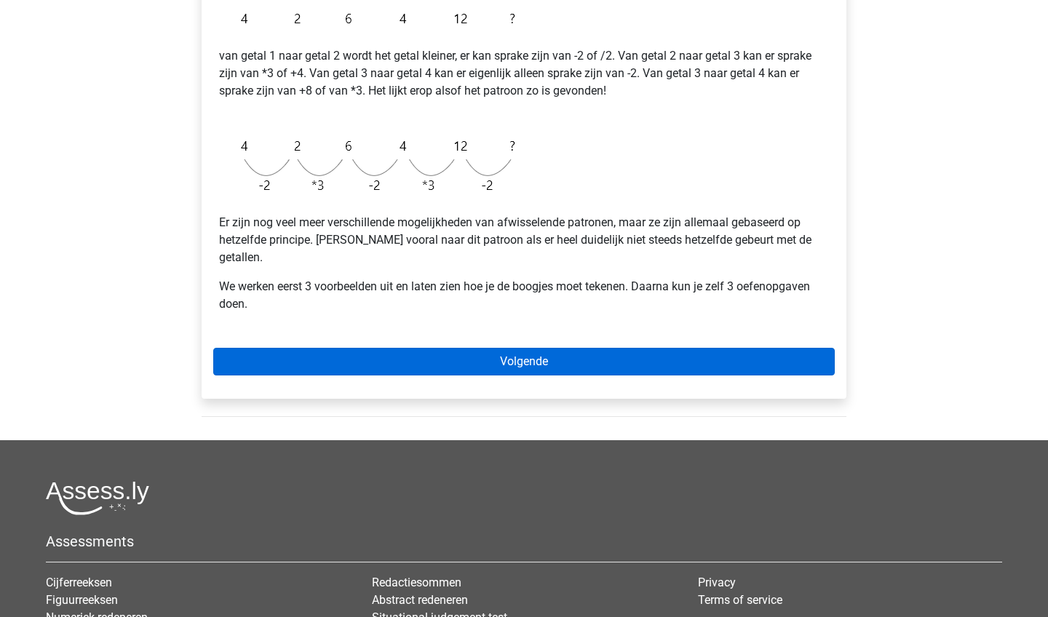
click at [458, 348] on link "Volgende" at bounding box center [524, 362] width 622 height 28
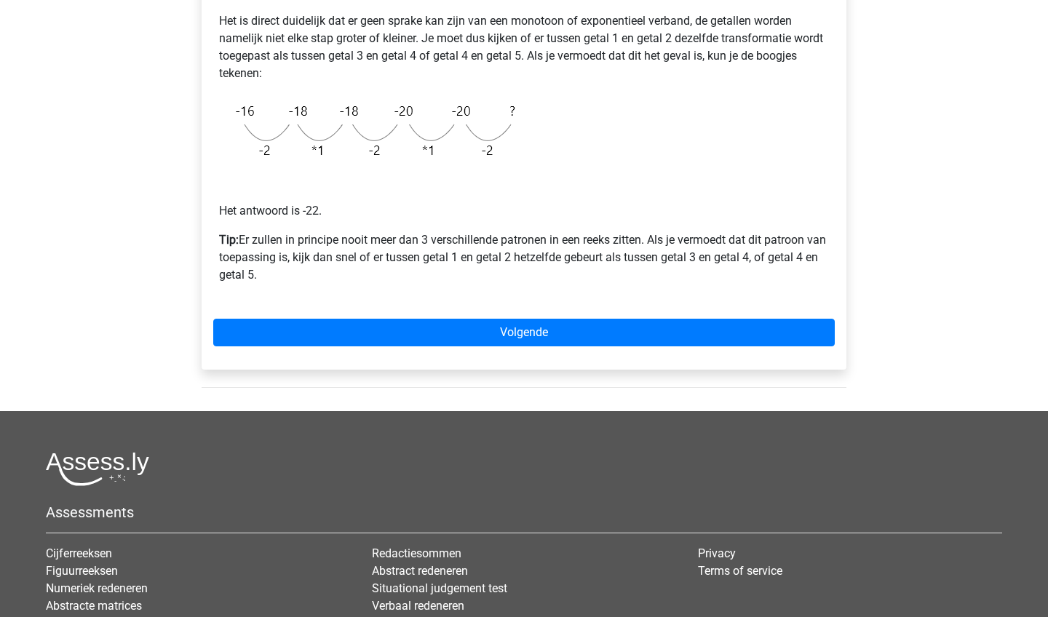
scroll to position [327, 0]
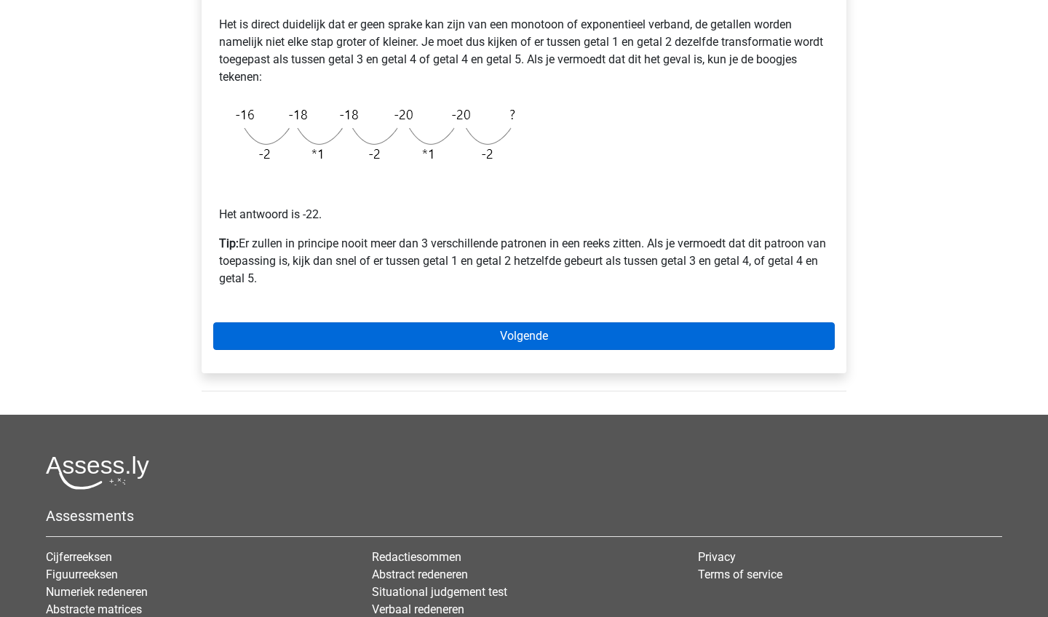
click at [475, 328] on link "Volgende" at bounding box center [524, 336] width 622 height 28
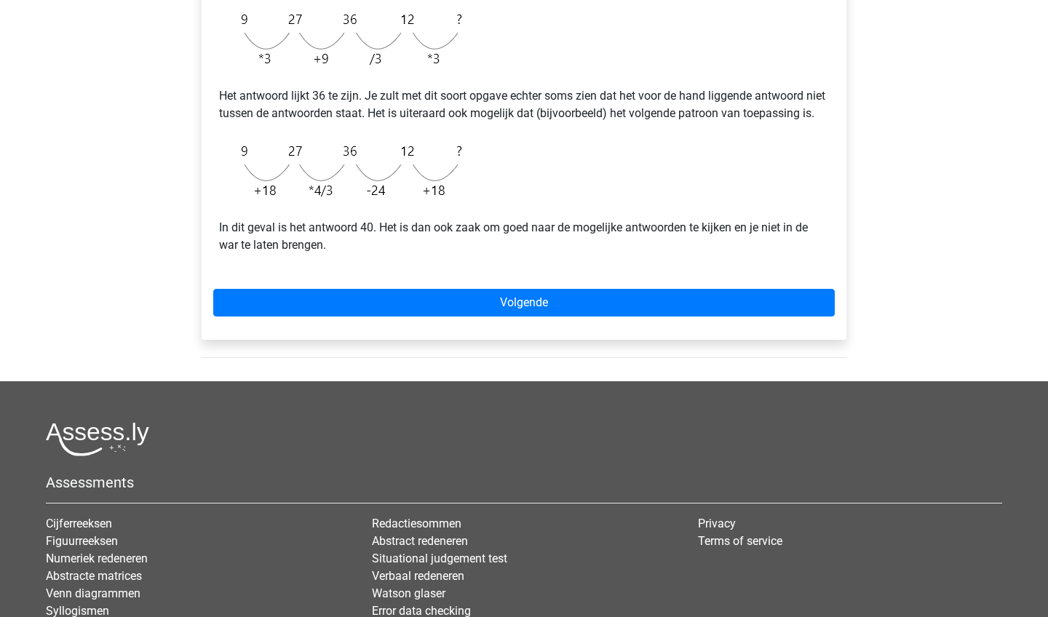
scroll to position [405, 0]
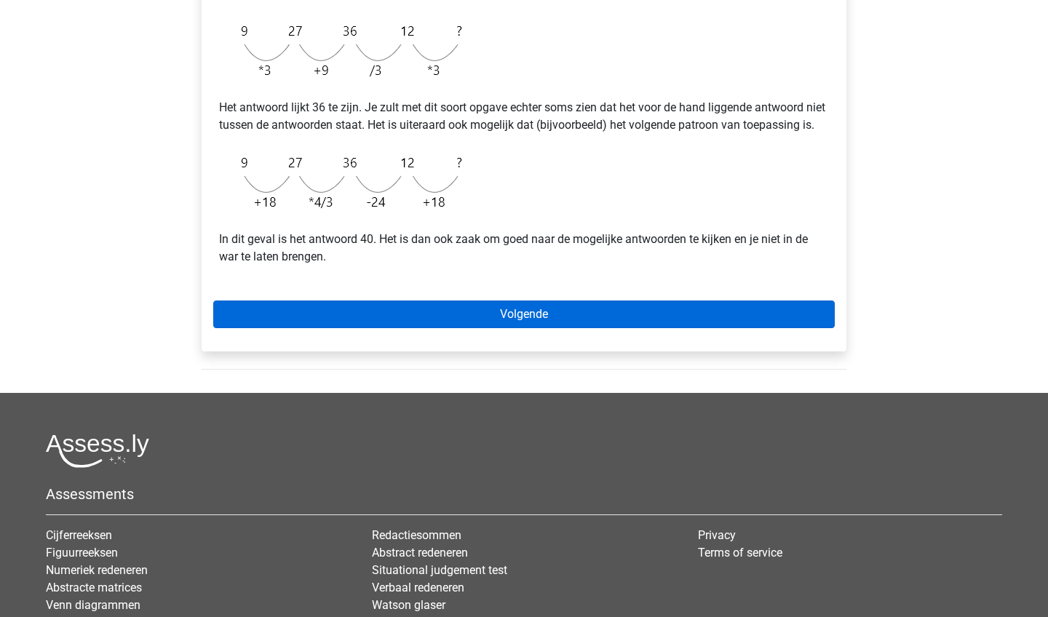
click at [249, 322] on link "Volgende" at bounding box center [524, 315] width 622 height 28
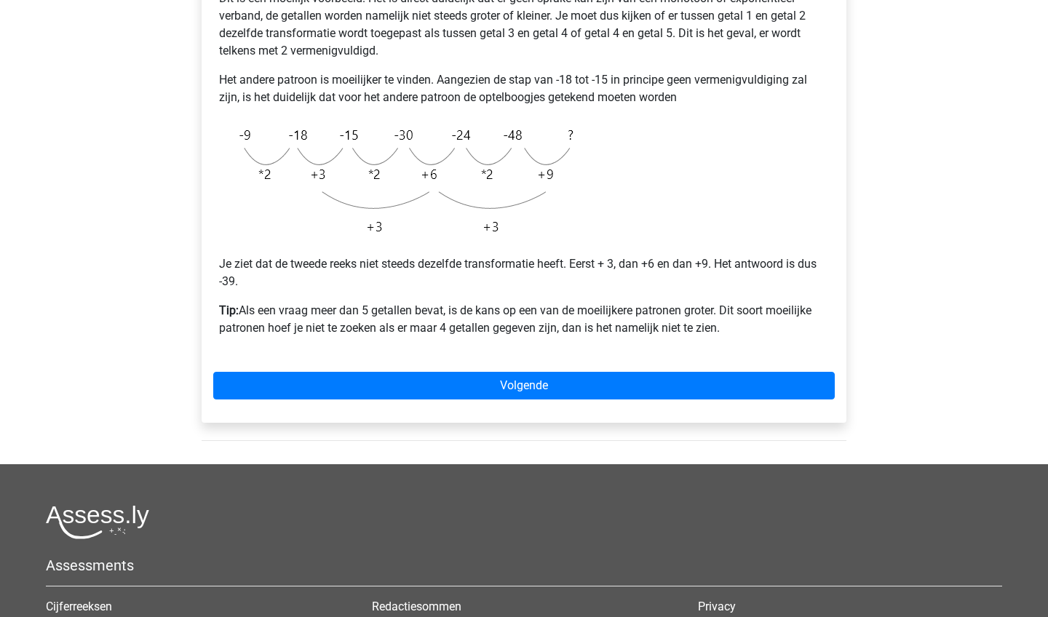
scroll to position [355, 0]
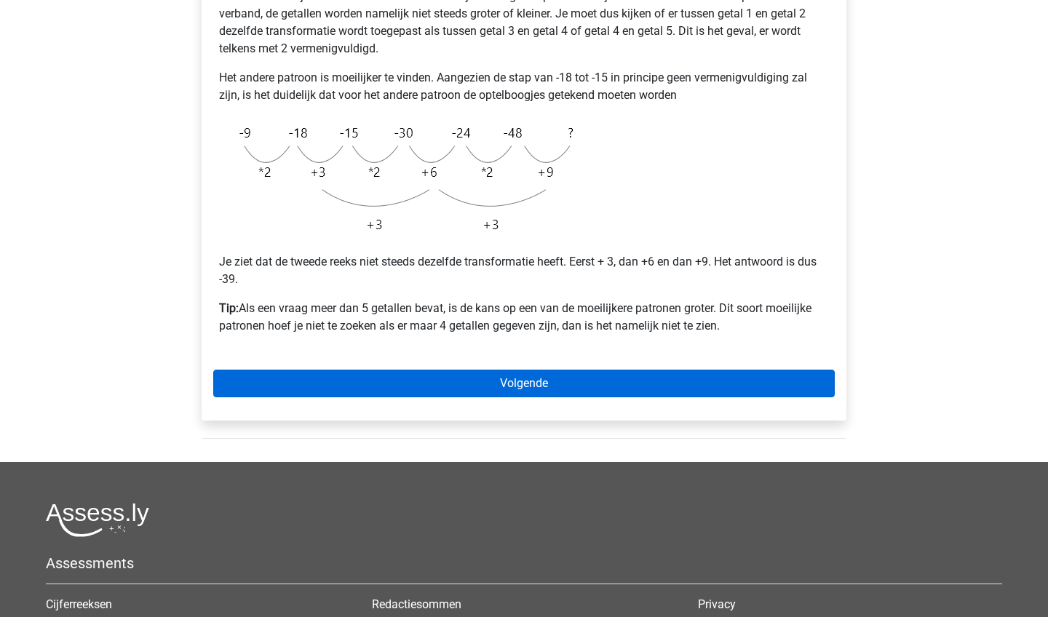
click at [543, 389] on link "Volgende" at bounding box center [524, 384] width 622 height 28
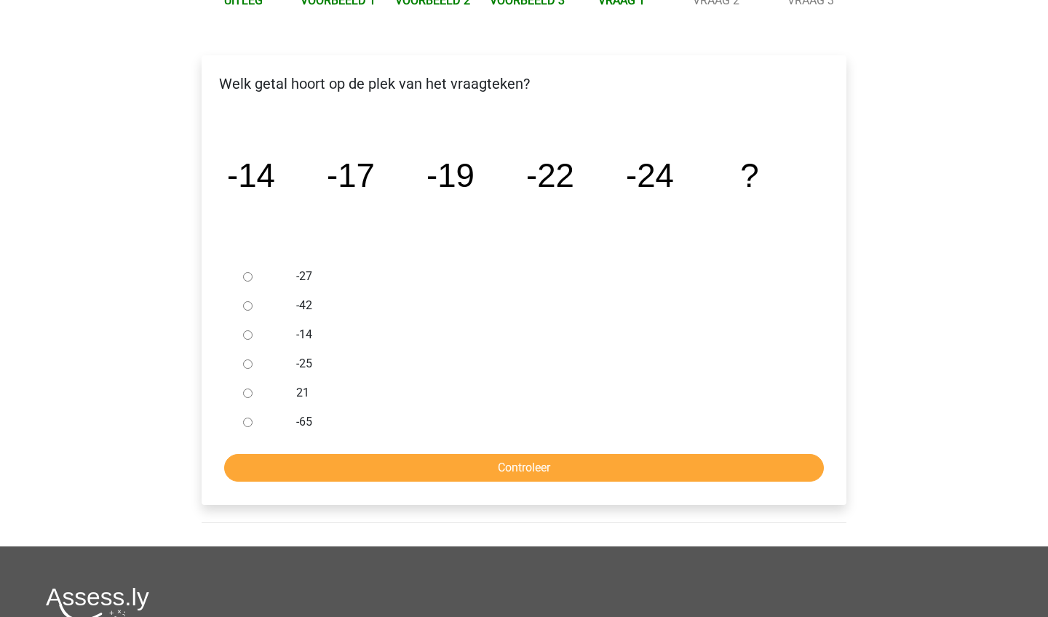
scroll to position [195, 0]
click at [301, 282] on label "-27" at bounding box center [548, 276] width 504 height 17
click at [253, 282] on input "-27" at bounding box center [247, 276] width 9 height 9
radio input "true"
click at [335, 459] on input "Controleer" at bounding box center [524, 468] width 600 height 28
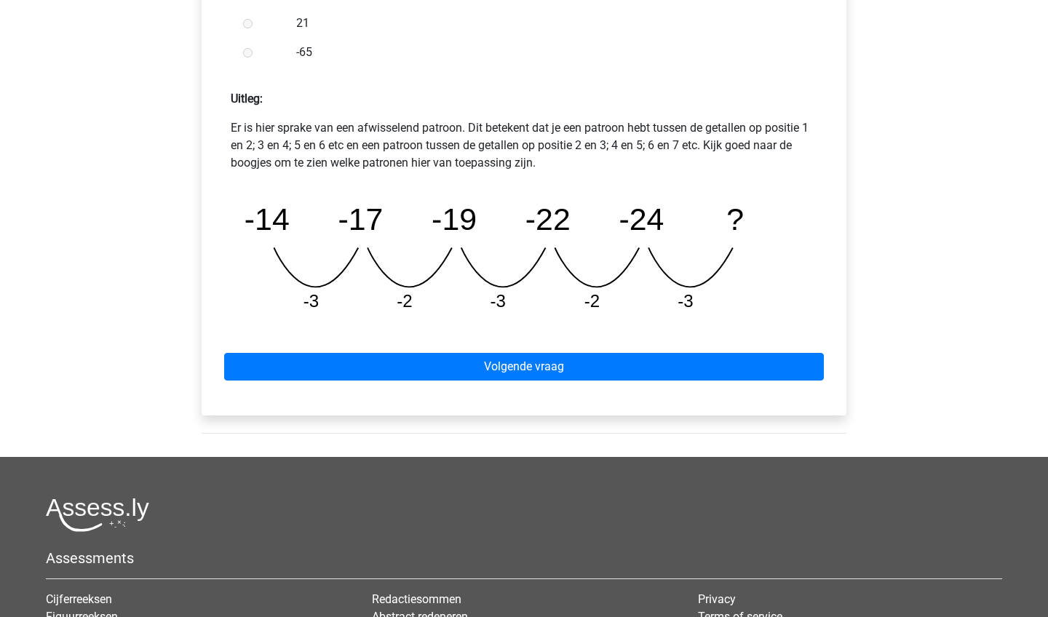
scroll to position [714, 0]
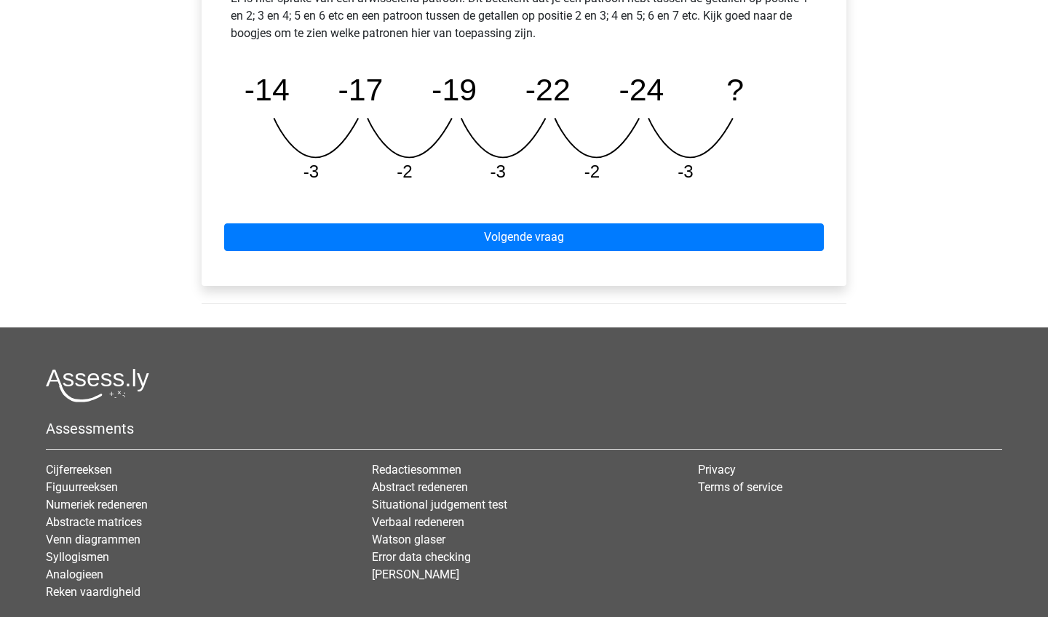
click at [512, 258] on div "Volgende vraag" at bounding box center [524, 234] width 622 height 80
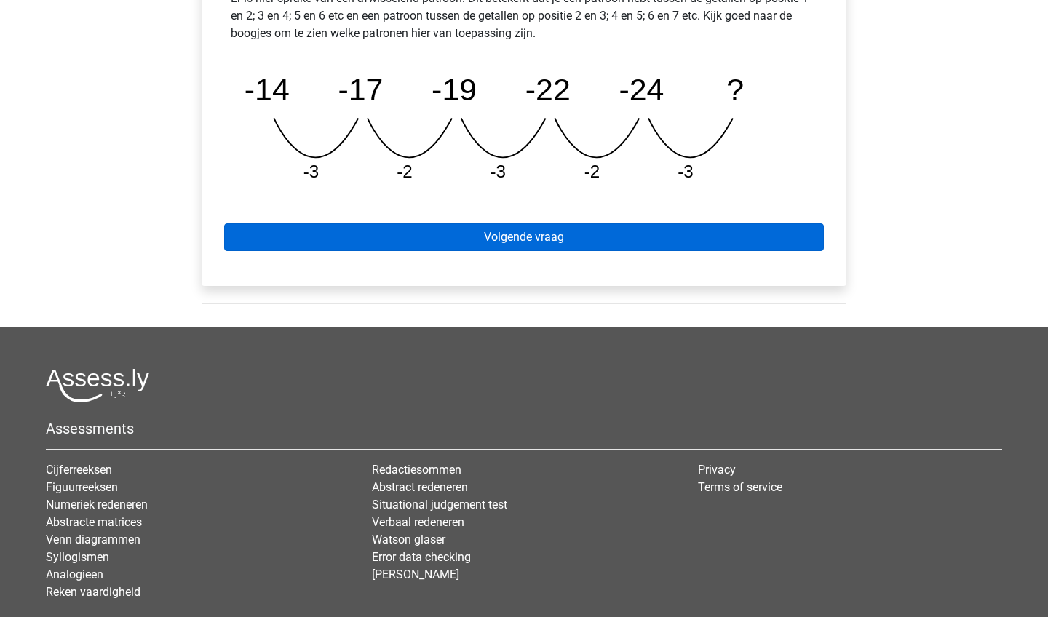
click at [513, 238] on link "Volgende vraag" at bounding box center [524, 237] width 600 height 28
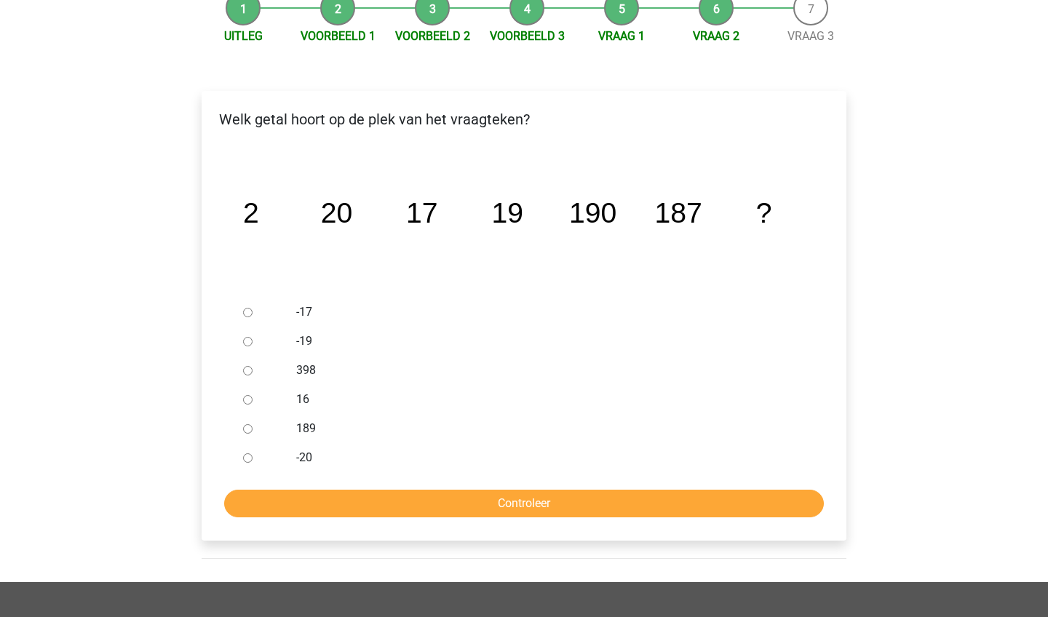
scroll to position [160, 0]
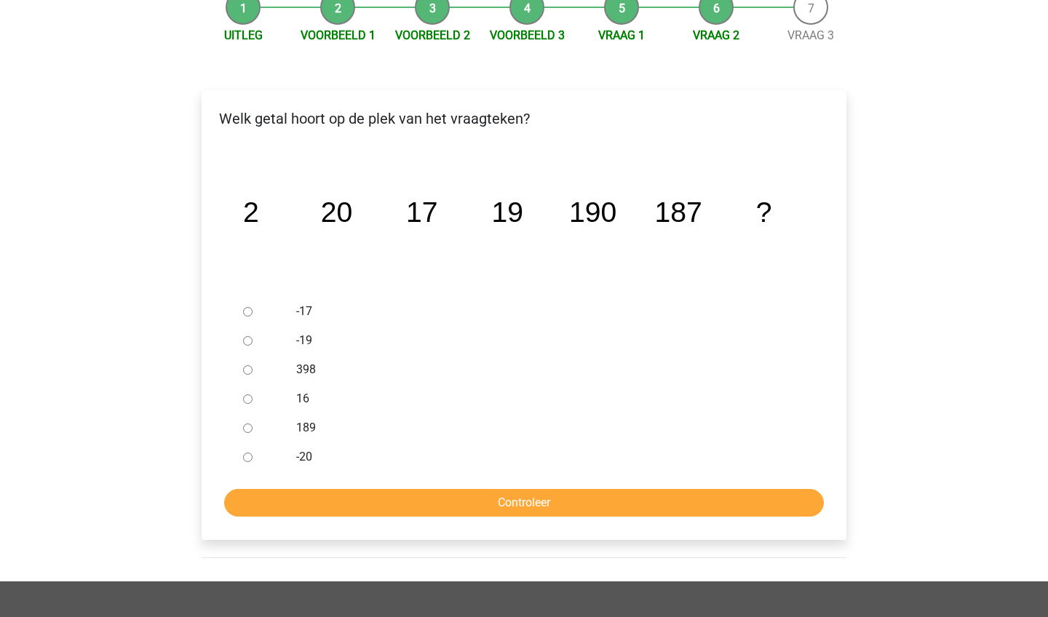
click at [313, 428] on label "189" at bounding box center [548, 427] width 504 height 17
click at [253, 428] on input "189" at bounding box center [247, 428] width 9 height 9
radio input "true"
click at [386, 509] on input "Controleer" at bounding box center [524, 503] width 600 height 28
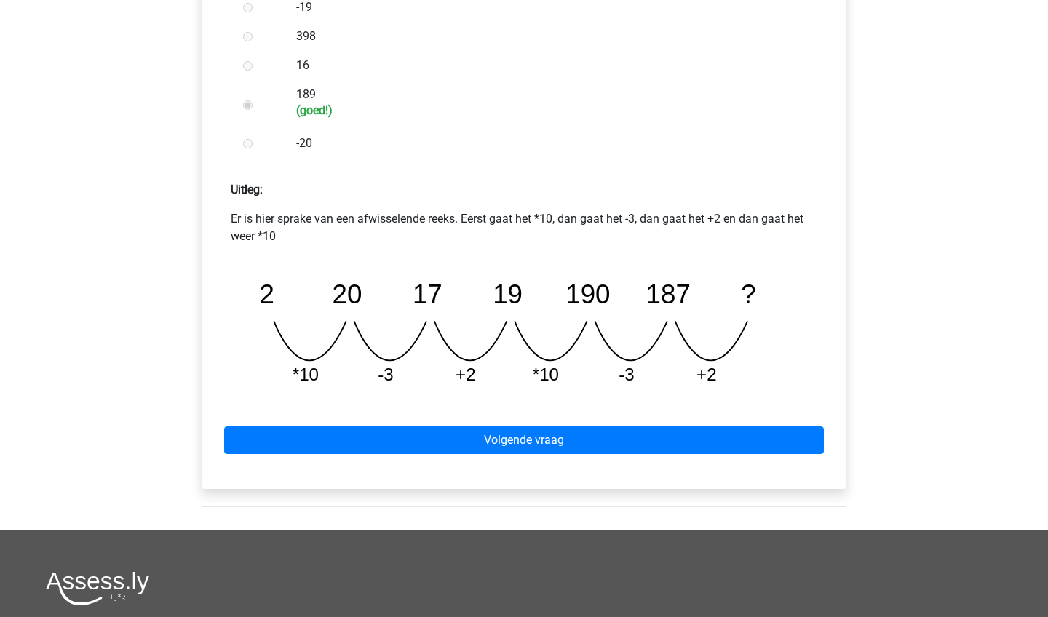
scroll to position [496, 0]
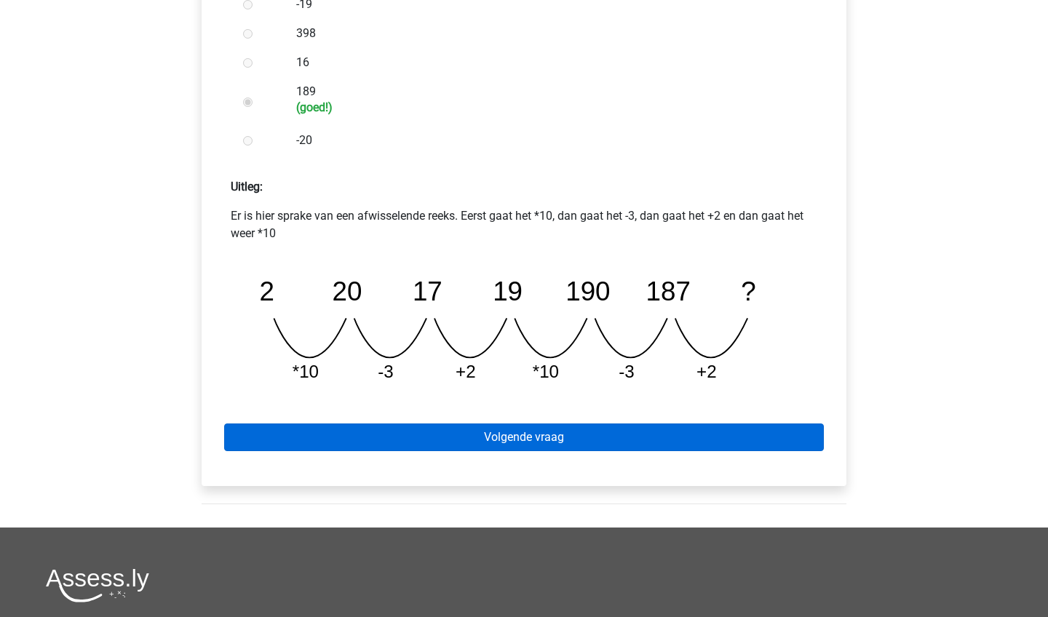
click at [555, 438] on link "Volgende vraag" at bounding box center [524, 438] width 600 height 28
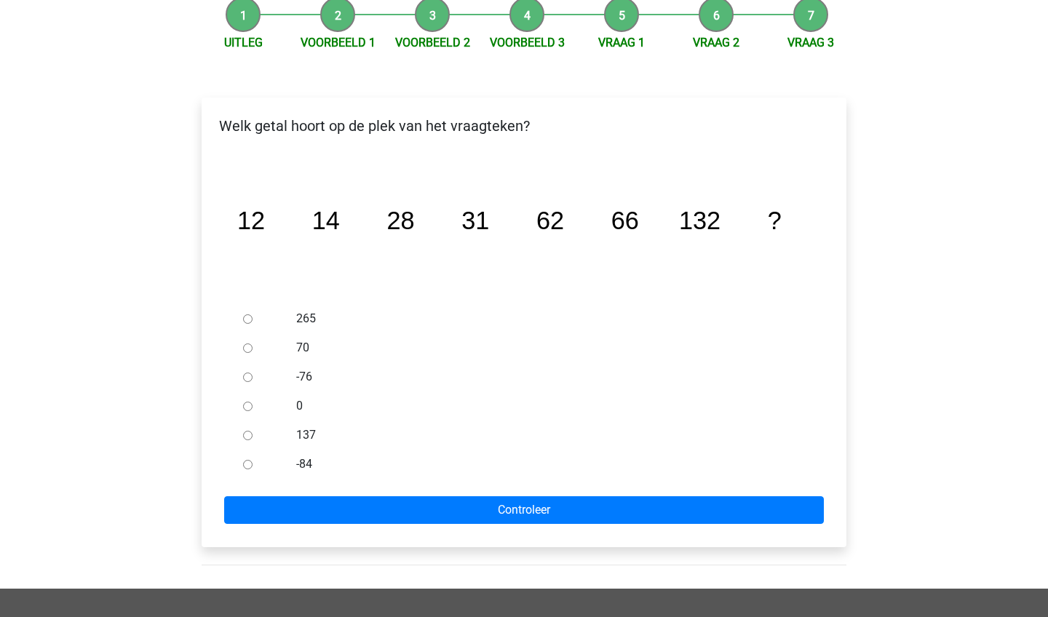
scroll to position [153, 0]
click at [249, 434] on input "137" at bounding box center [247, 435] width 9 height 9
radio input "true"
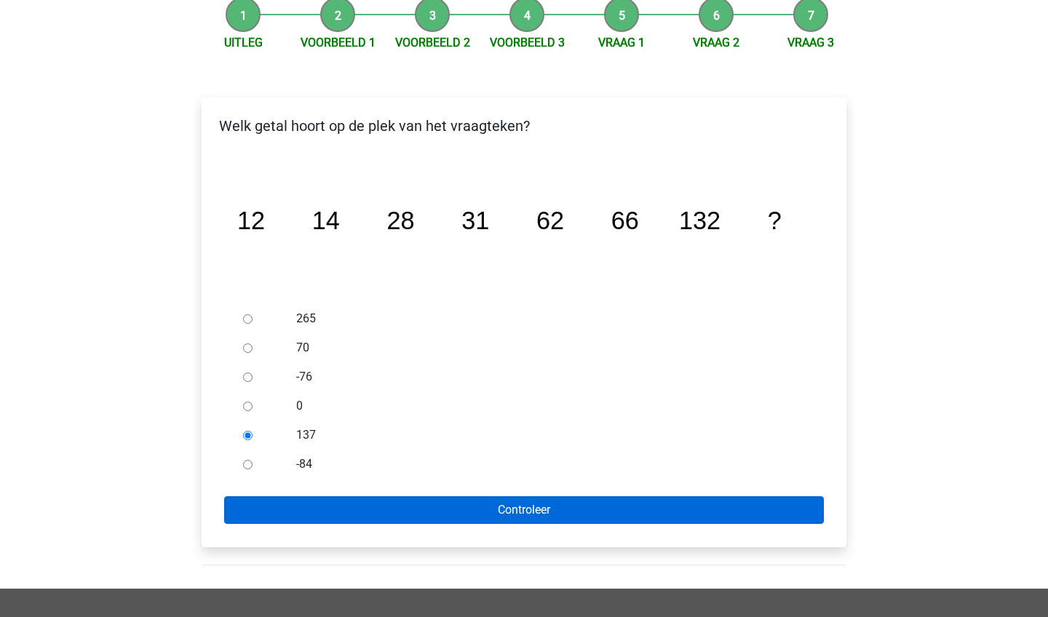
click at [301, 518] on input "Controleer" at bounding box center [524, 510] width 600 height 28
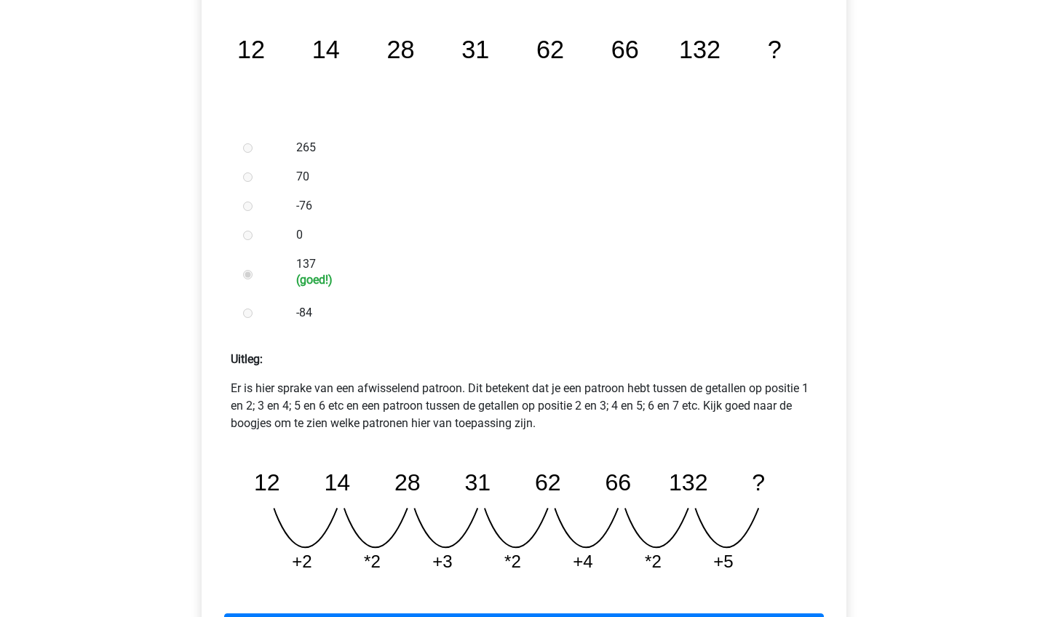
scroll to position [554, 0]
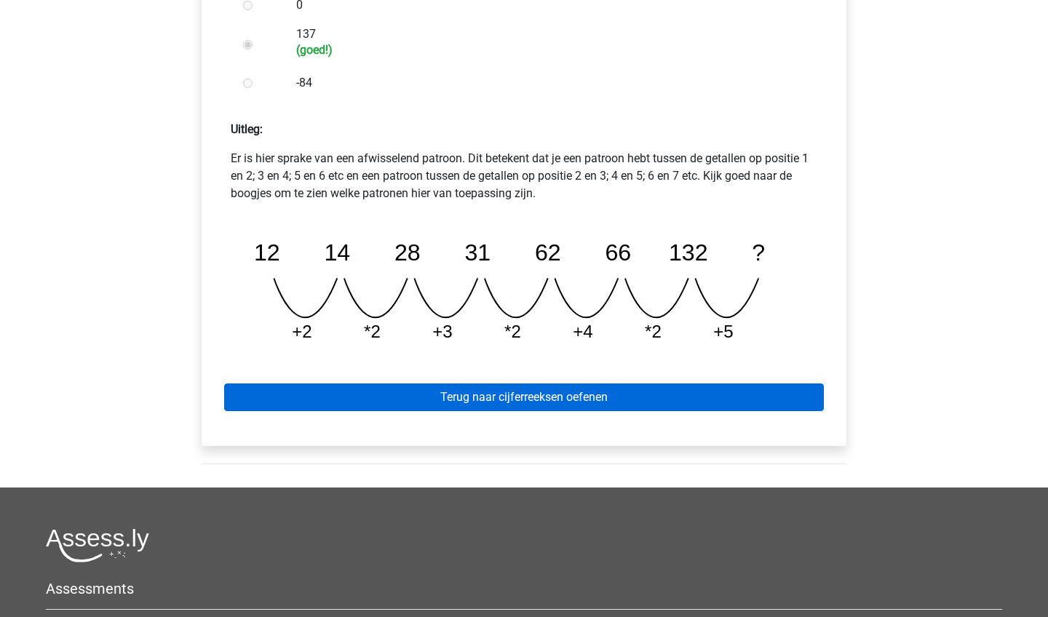
click at [534, 407] on link "Terug naar cijferreeksen oefenen" at bounding box center [524, 398] width 600 height 28
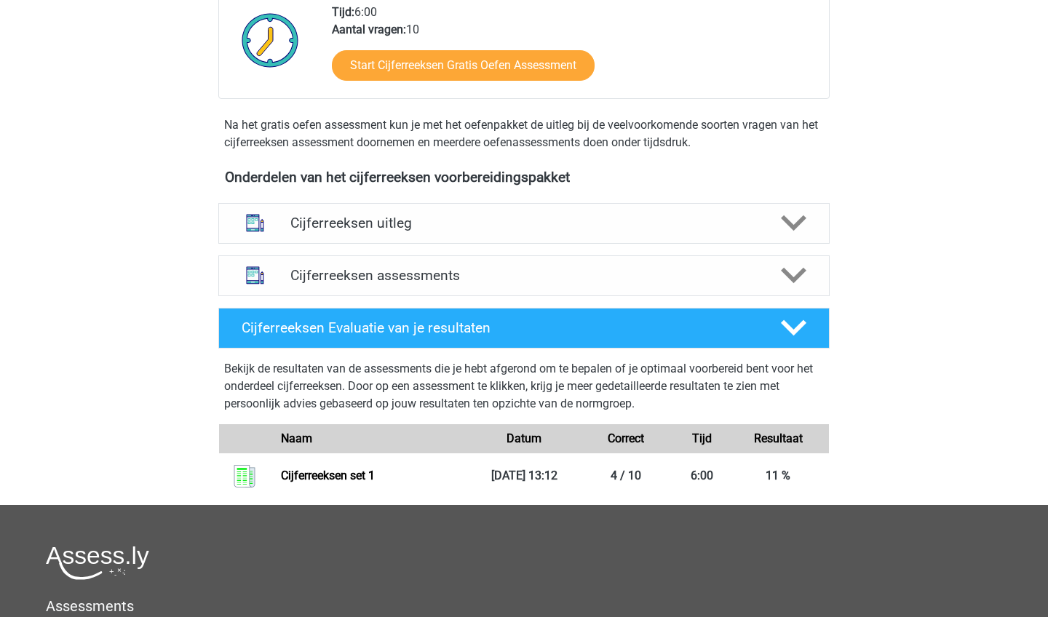
scroll to position [522, 0]
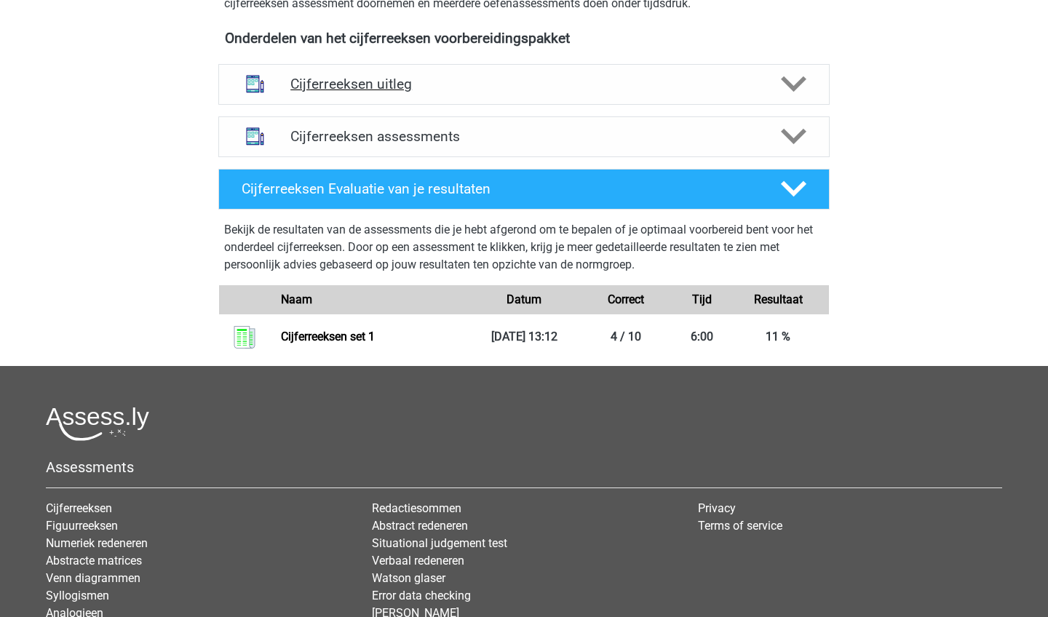
click at [728, 92] on h4 "Cijferreeksen uitleg" at bounding box center [523, 84] width 467 height 17
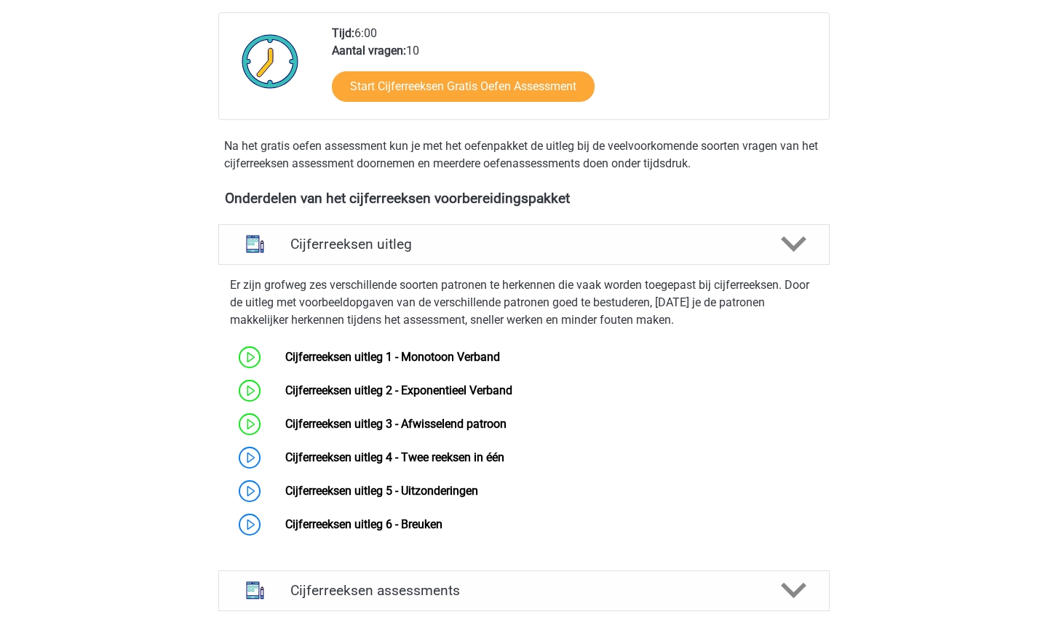
scroll to position [363, 0]
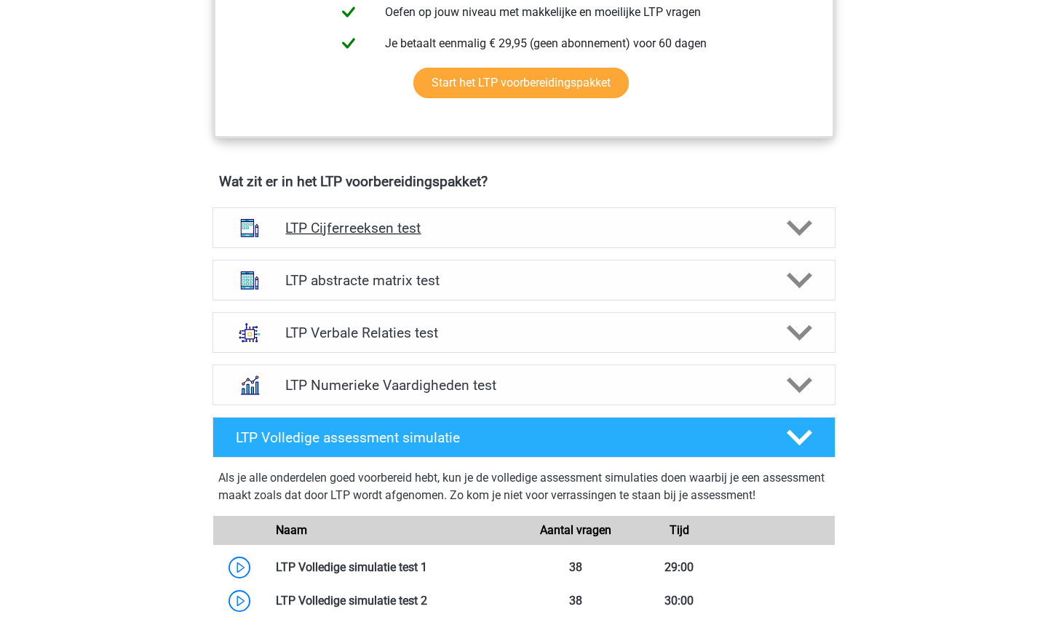
scroll to position [779, 0]
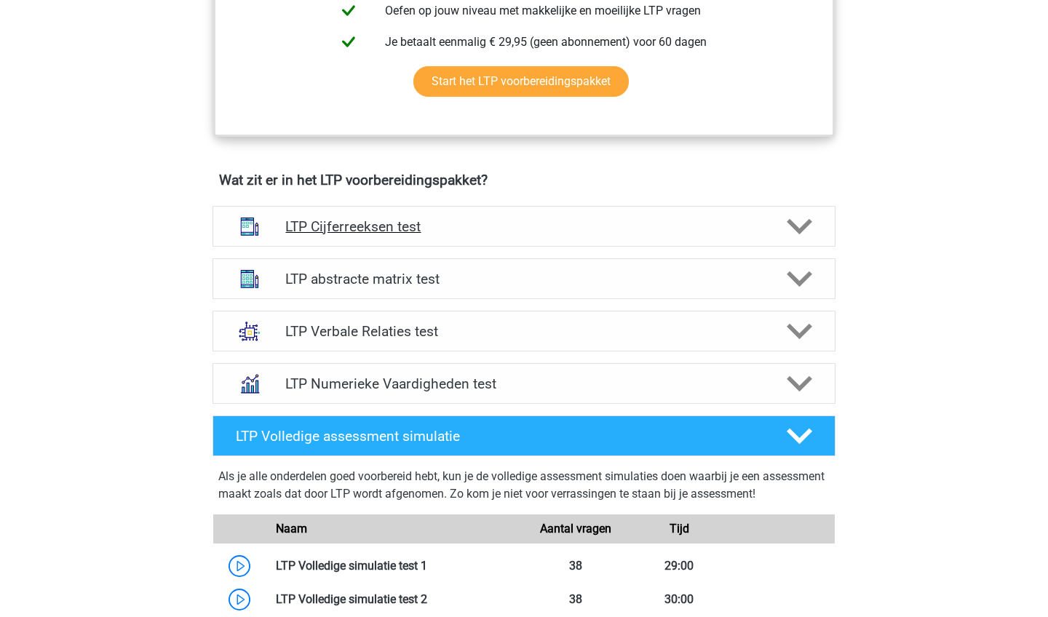
click at [489, 228] on h4 "LTP Cijferreeksen test" at bounding box center [523, 226] width 477 height 17
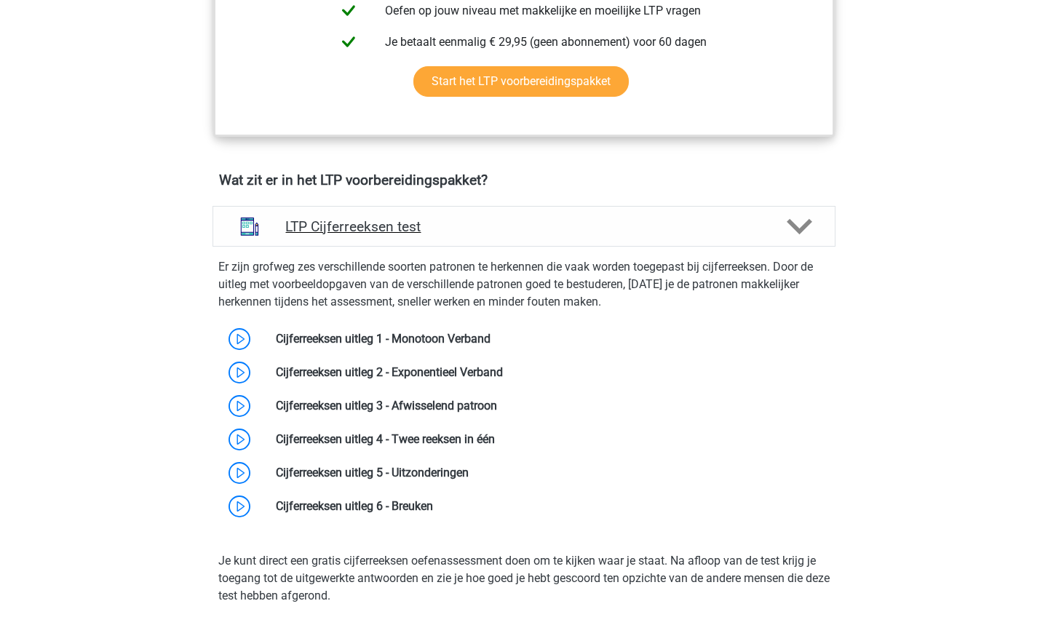
click at [489, 228] on h4 "LTP Cijferreeksen test" at bounding box center [523, 226] width 477 height 17
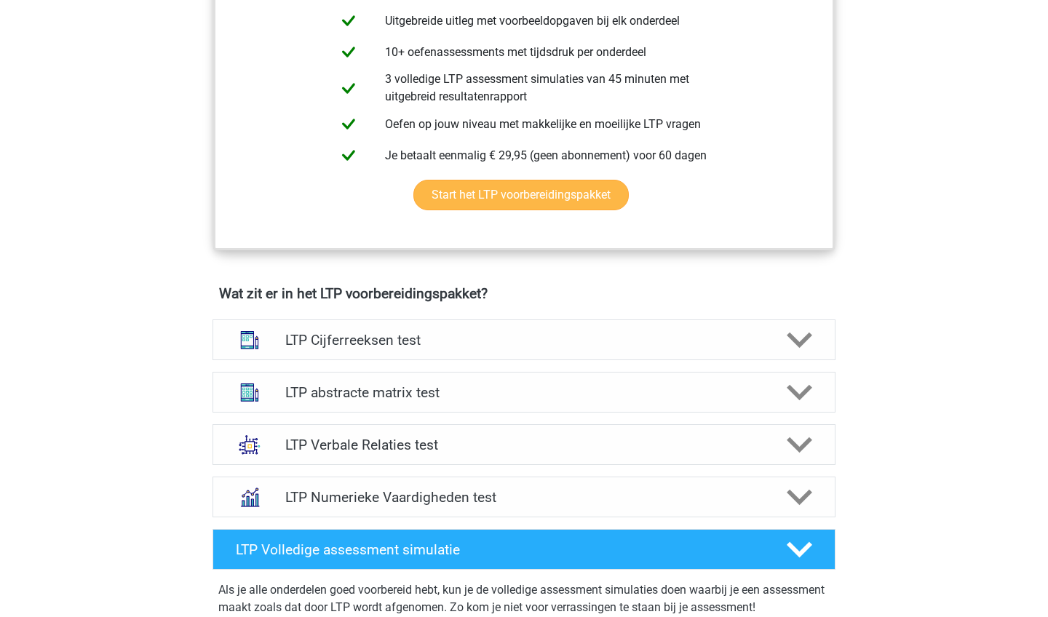
scroll to position [666, 0]
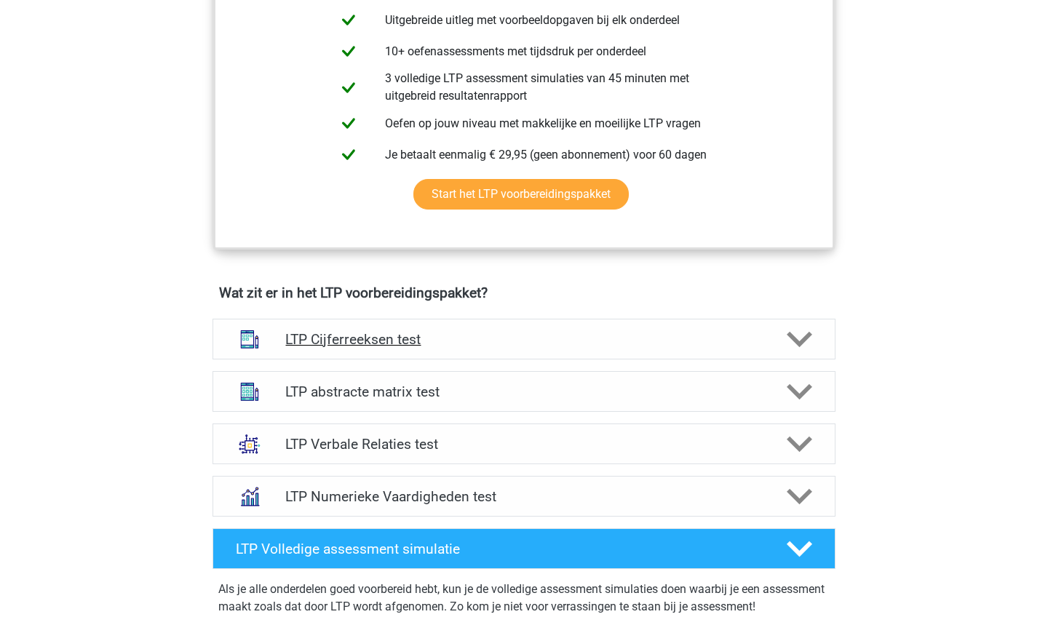
click at [511, 331] on h4 "LTP Cijferreeksen test" at bounding box center [523, 339] width 477 height 17
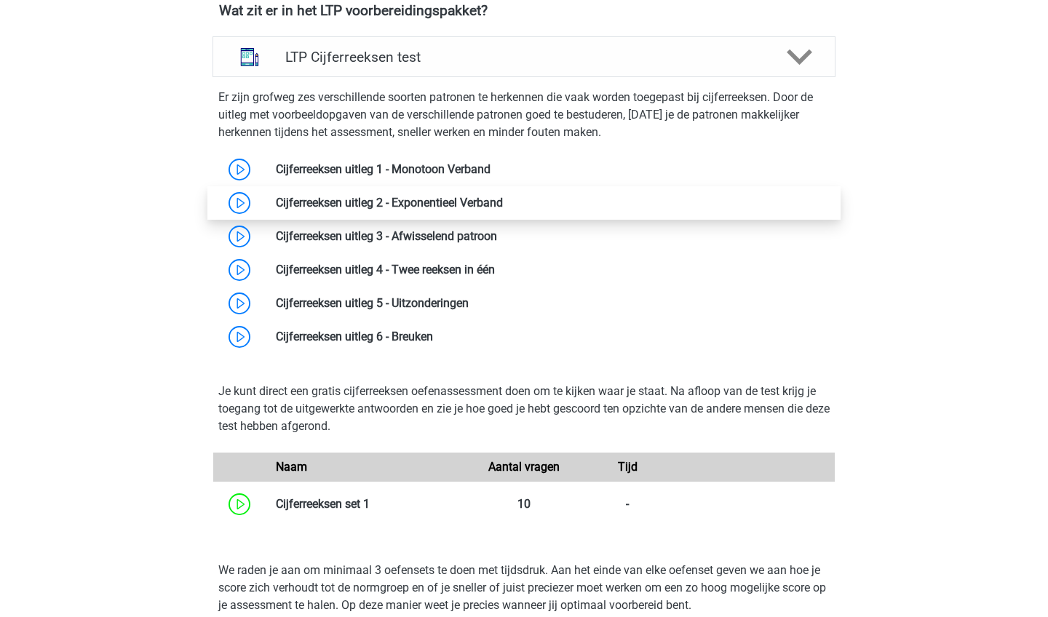
scroll to position [981, 0]
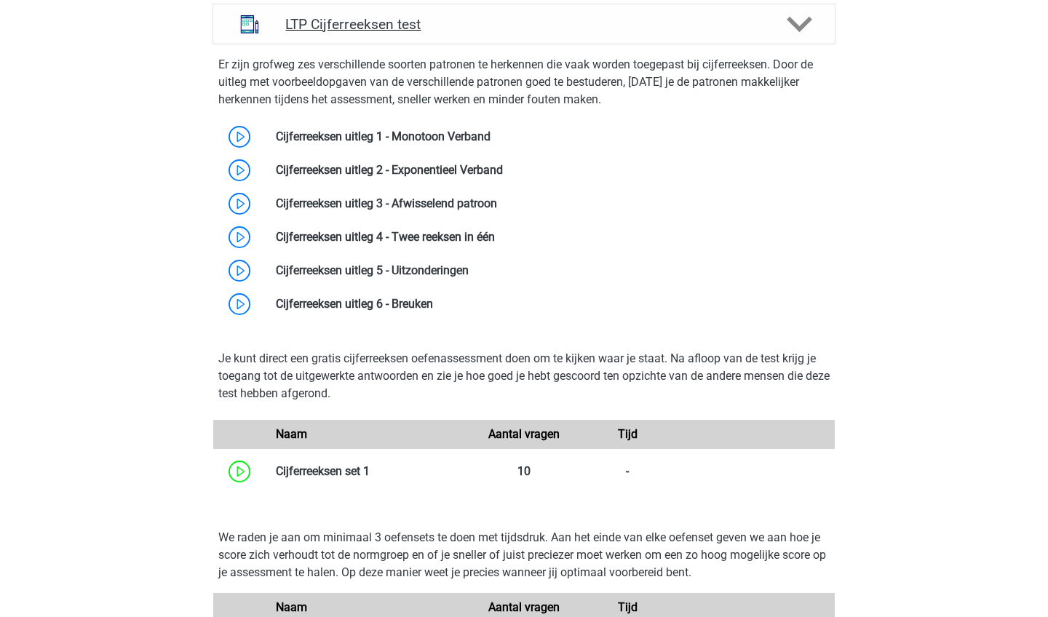
click at [601, 21] on h4 "LTP Cijferreeksen test" at bounding box center [523, 24] width 477 height 17
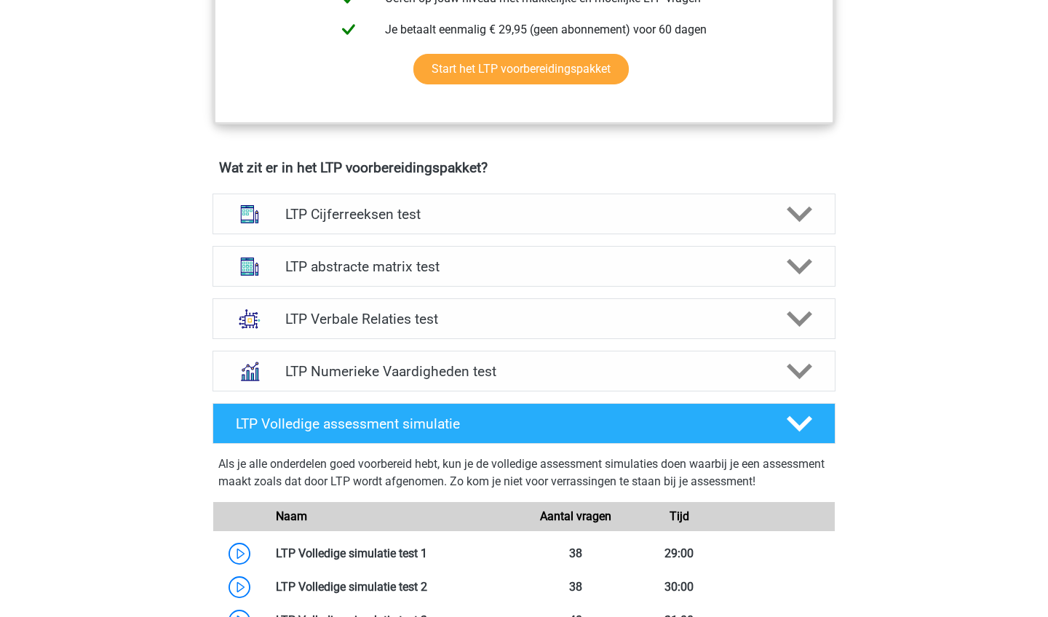
scroll to position [746, 0]
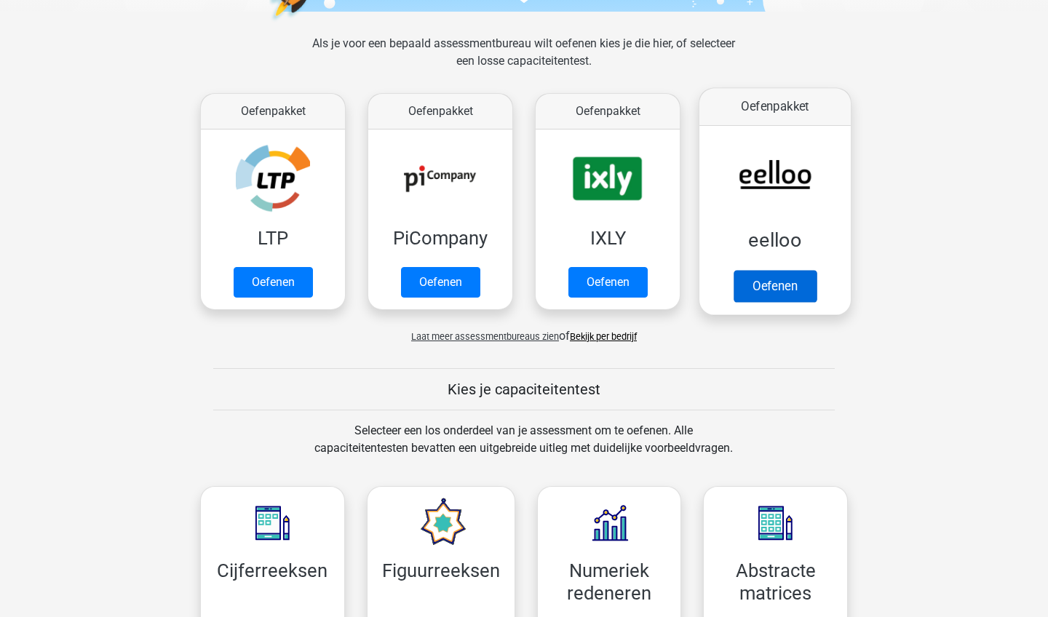
scroll to position [200, 0]
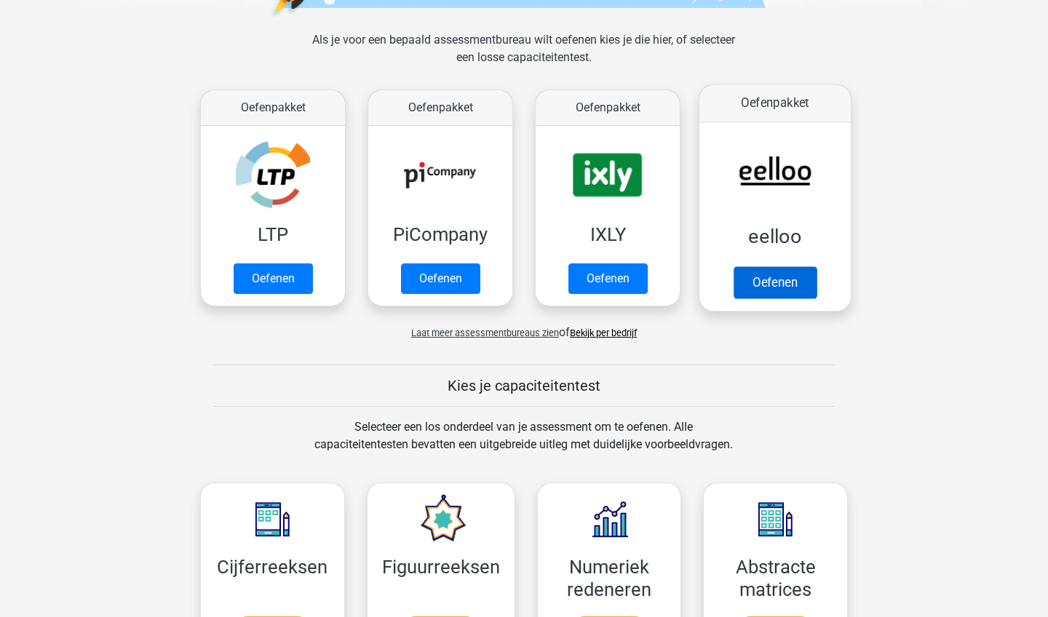
click at [785, 282] on link "Oefenen" at bounding box center [775, 282] width 83 height 32
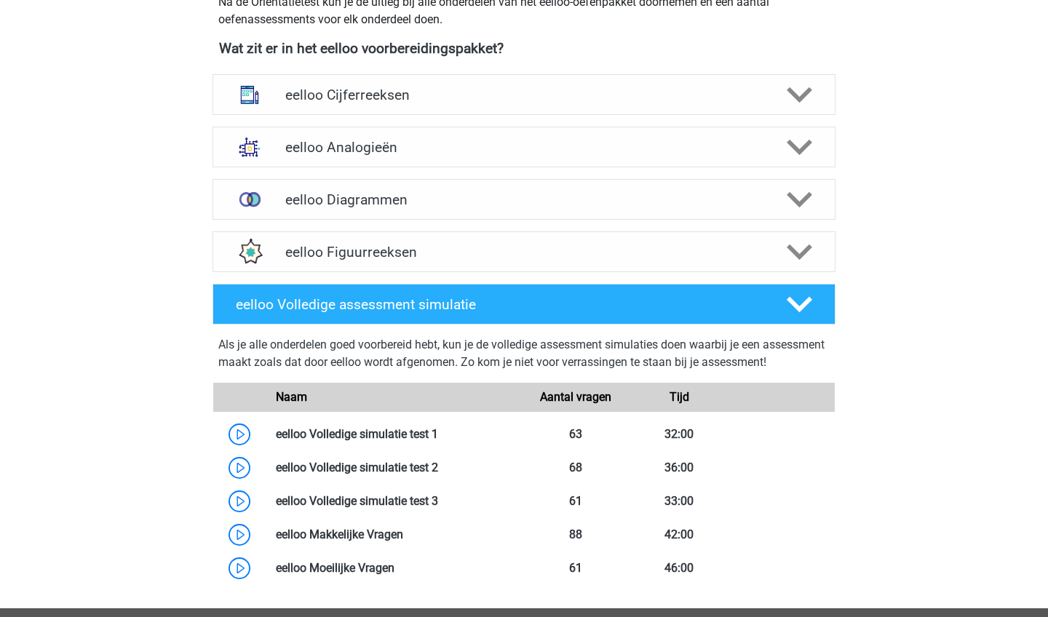
scroll to position [429, 0]
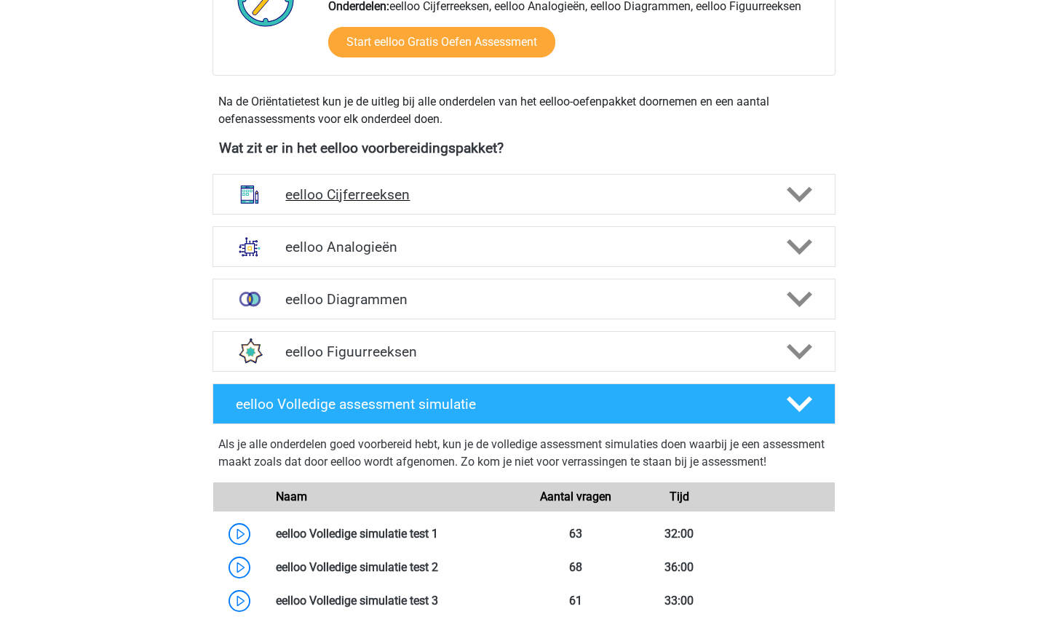
click at [761, 205] on div "eelloo Cijferreeksen" at bounding box center [524, 194] width 623 height 41
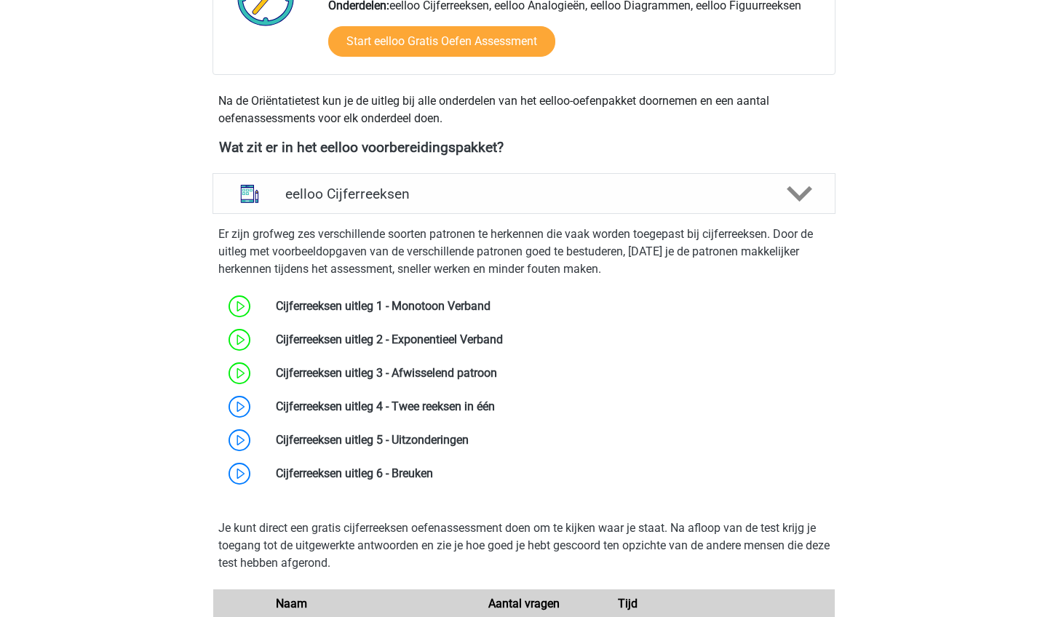
scroll to position [491, 0]
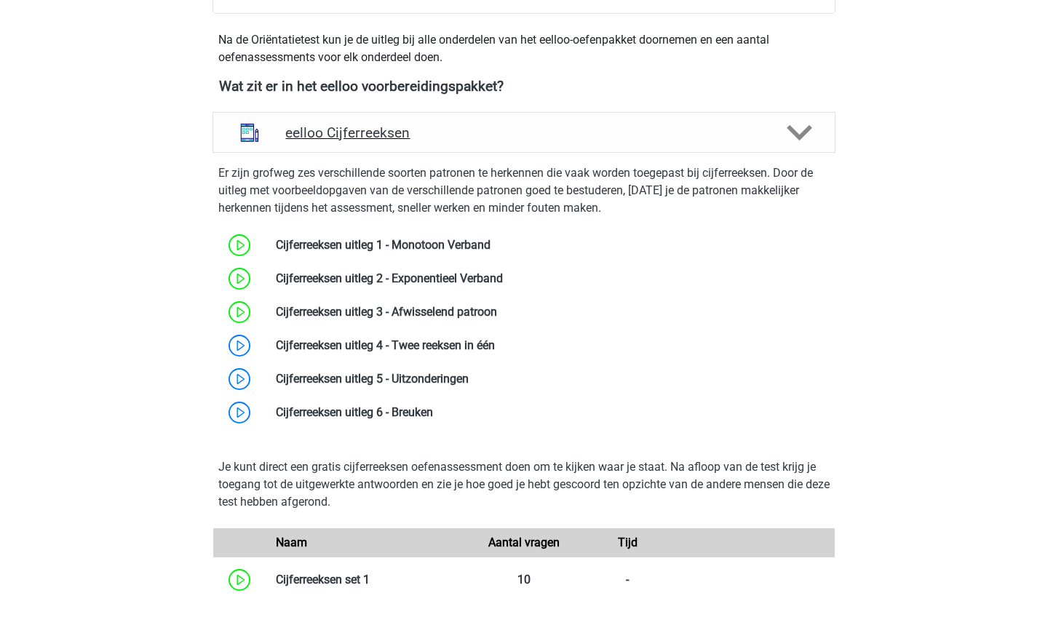
click at [430, 140] on h4 "eelloo Cijferreeksen" at bounding box center [523, 132] width 477 height 17
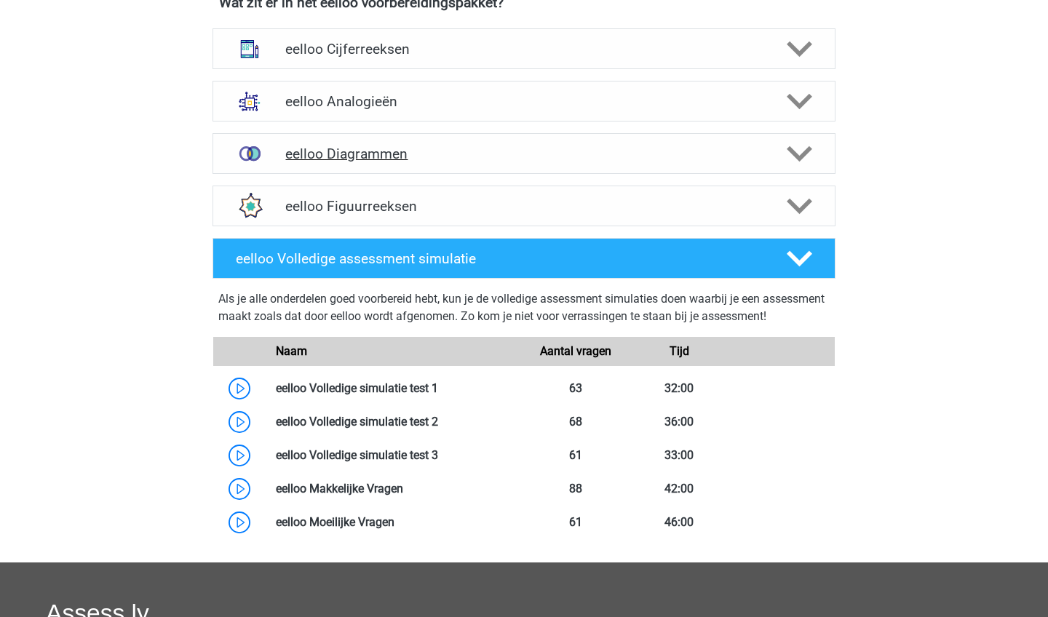
scroll to position [573, 0]
